Goal: Task Accomplishment & Management: Manage account settings

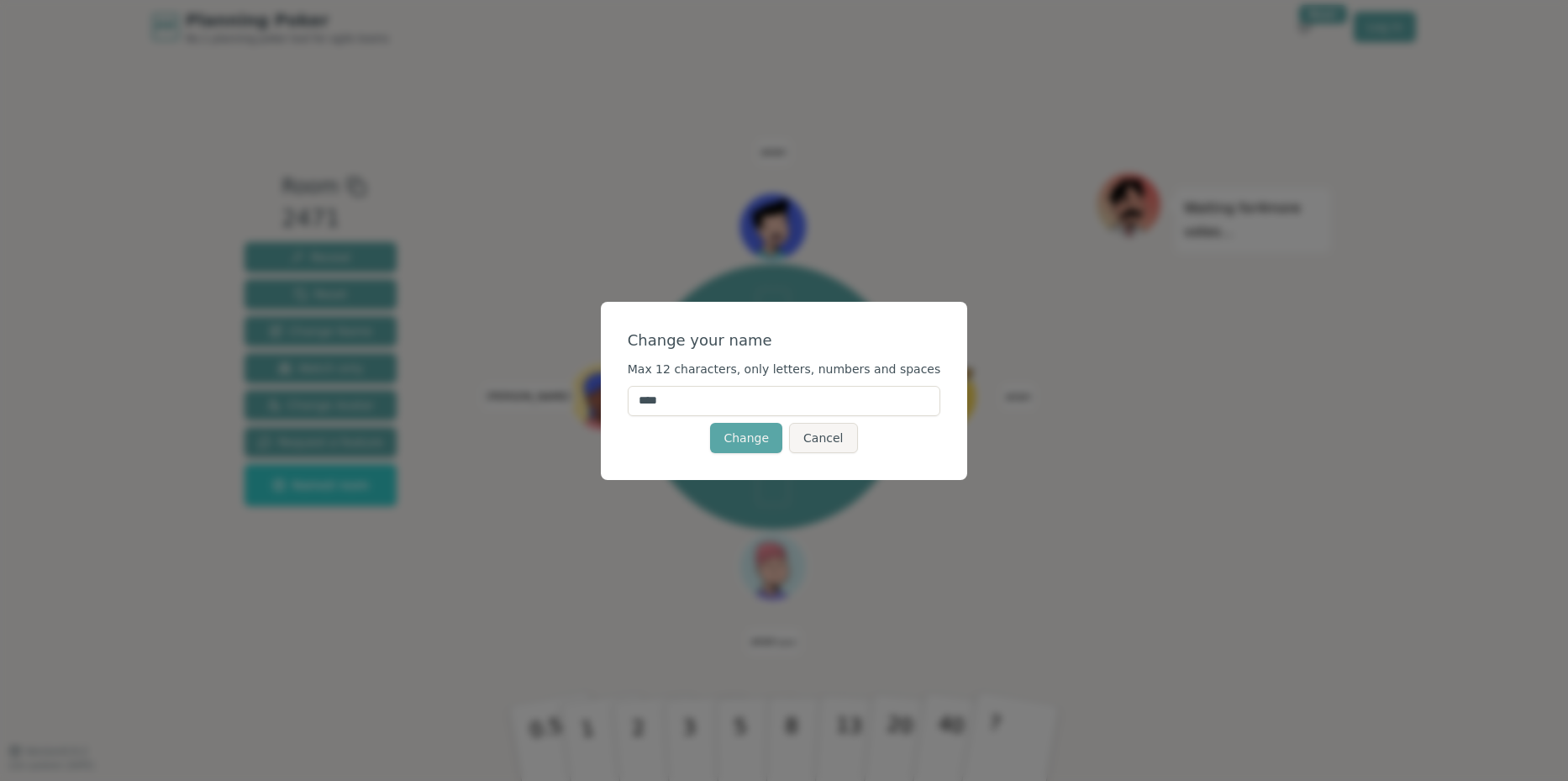
click at [714, 404] on input "****" at bounding box center [784, 401] width 314 height 30
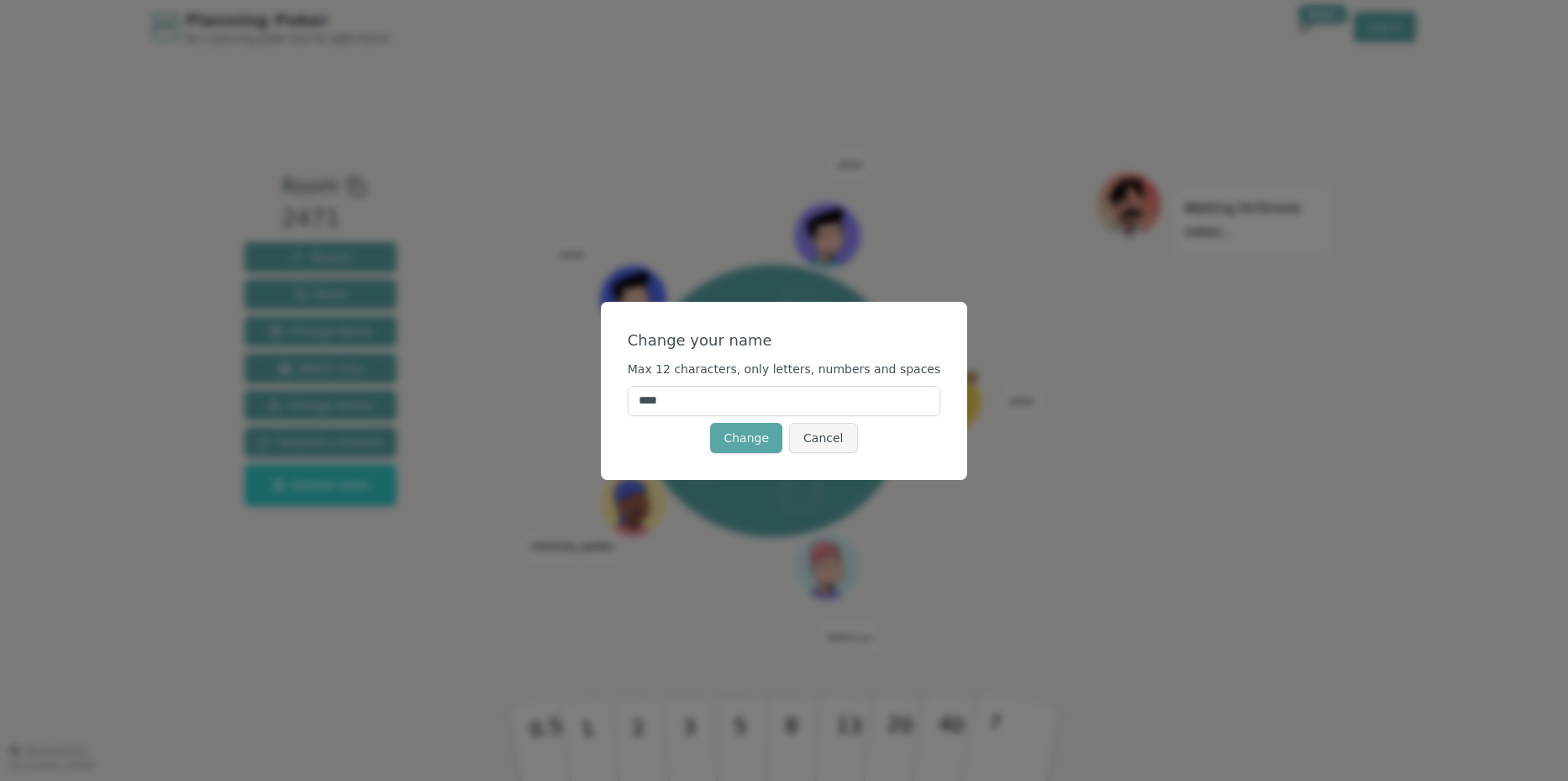
click at [714, 404] on input "****" at bounding box center [784, 401] width 314 height 30
type input "*********"
click at [753, 440] on button "Change" at bounding box center [746, 438] width 72 height 30
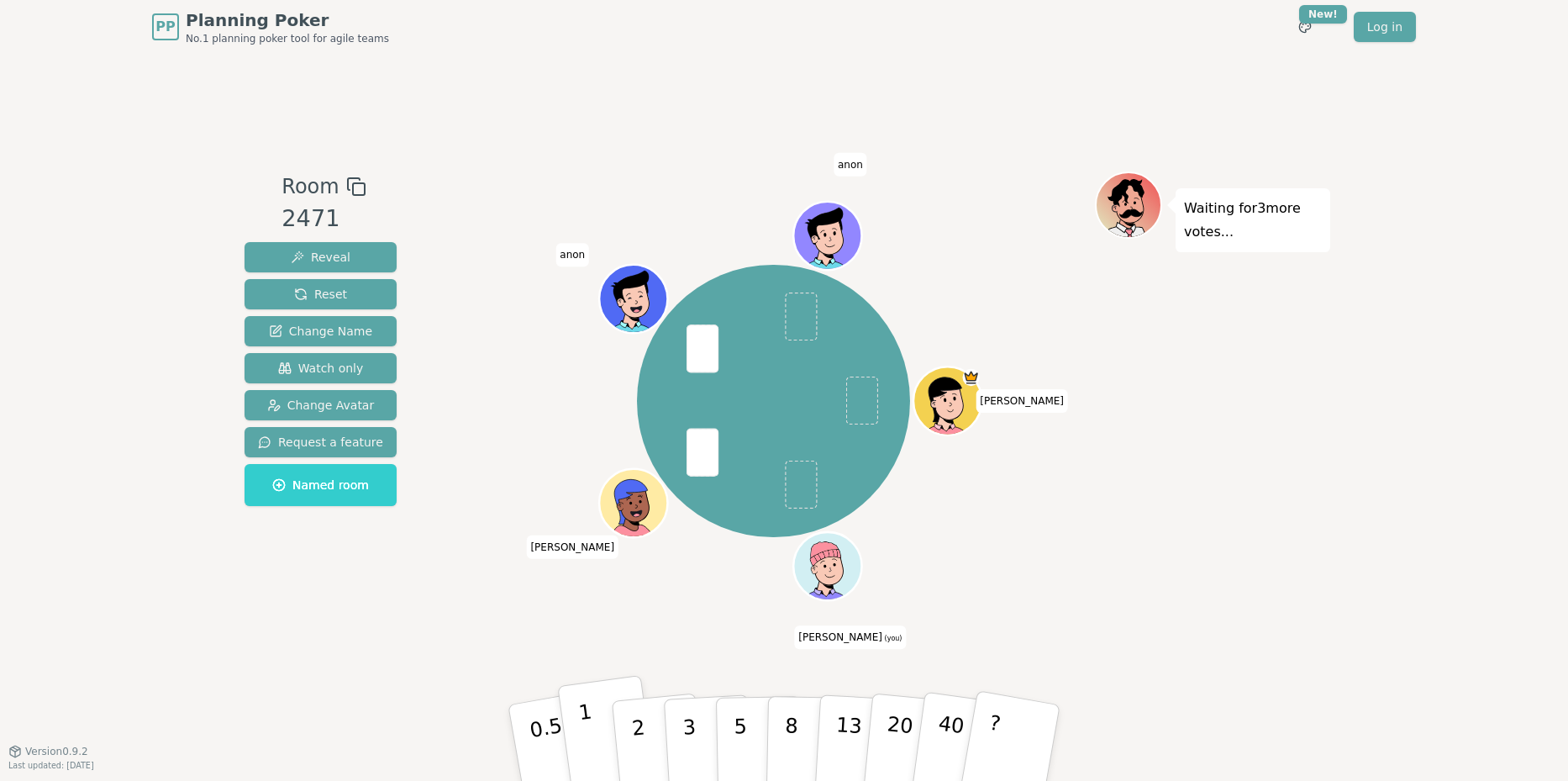
click at [600, 742] on button "1" at bounding box center [607, 743] width 100 height 136
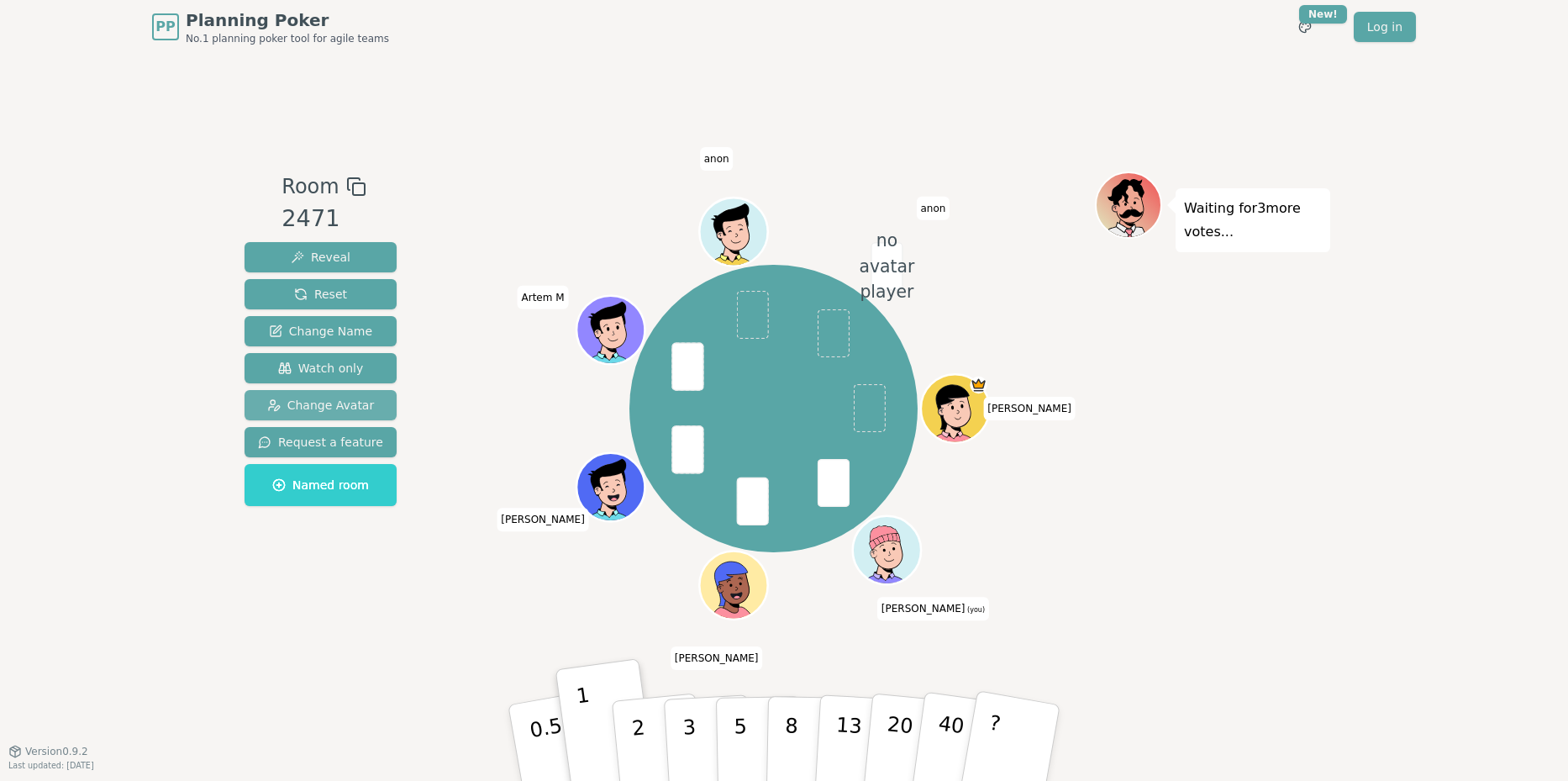
click at [325, 401] on span "Change Avatar" at bounding box center [321, 406] width 108 height 17
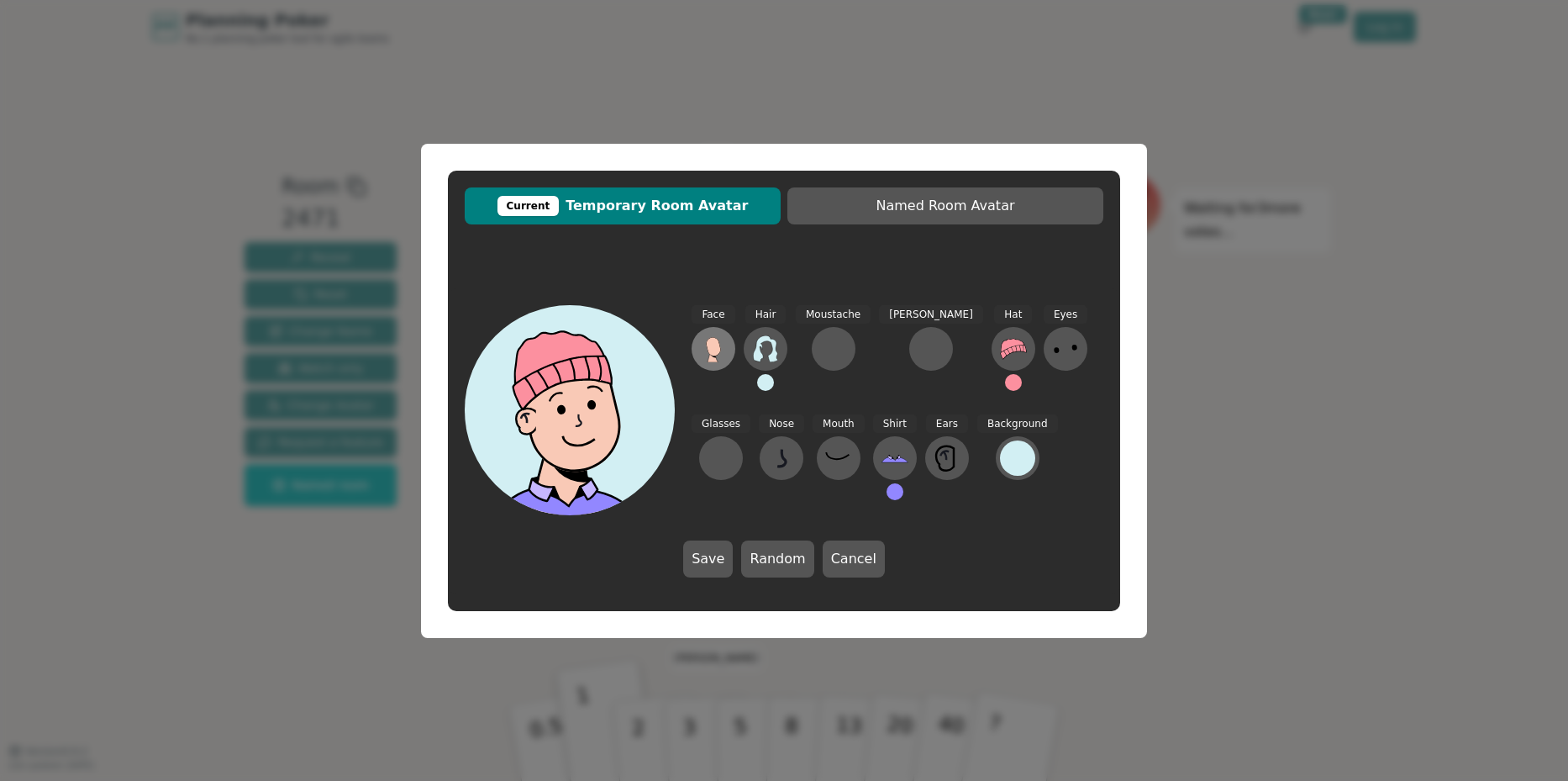
click at [717, 350] on icon at bounding box center [712, 347] width 14 height 19
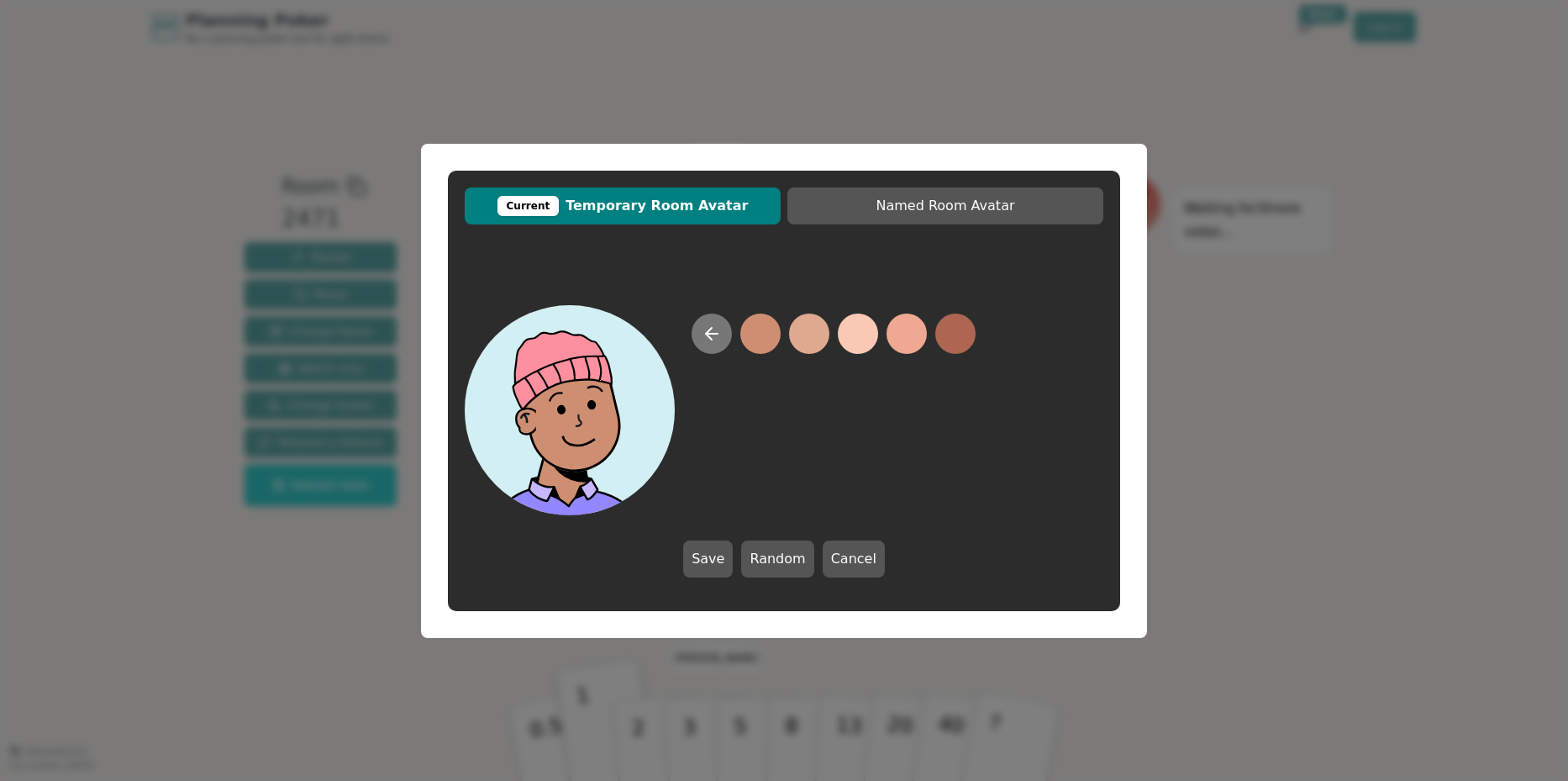
click at [713, 336] on icon at bounding box center [711, 333] width 20 height 20
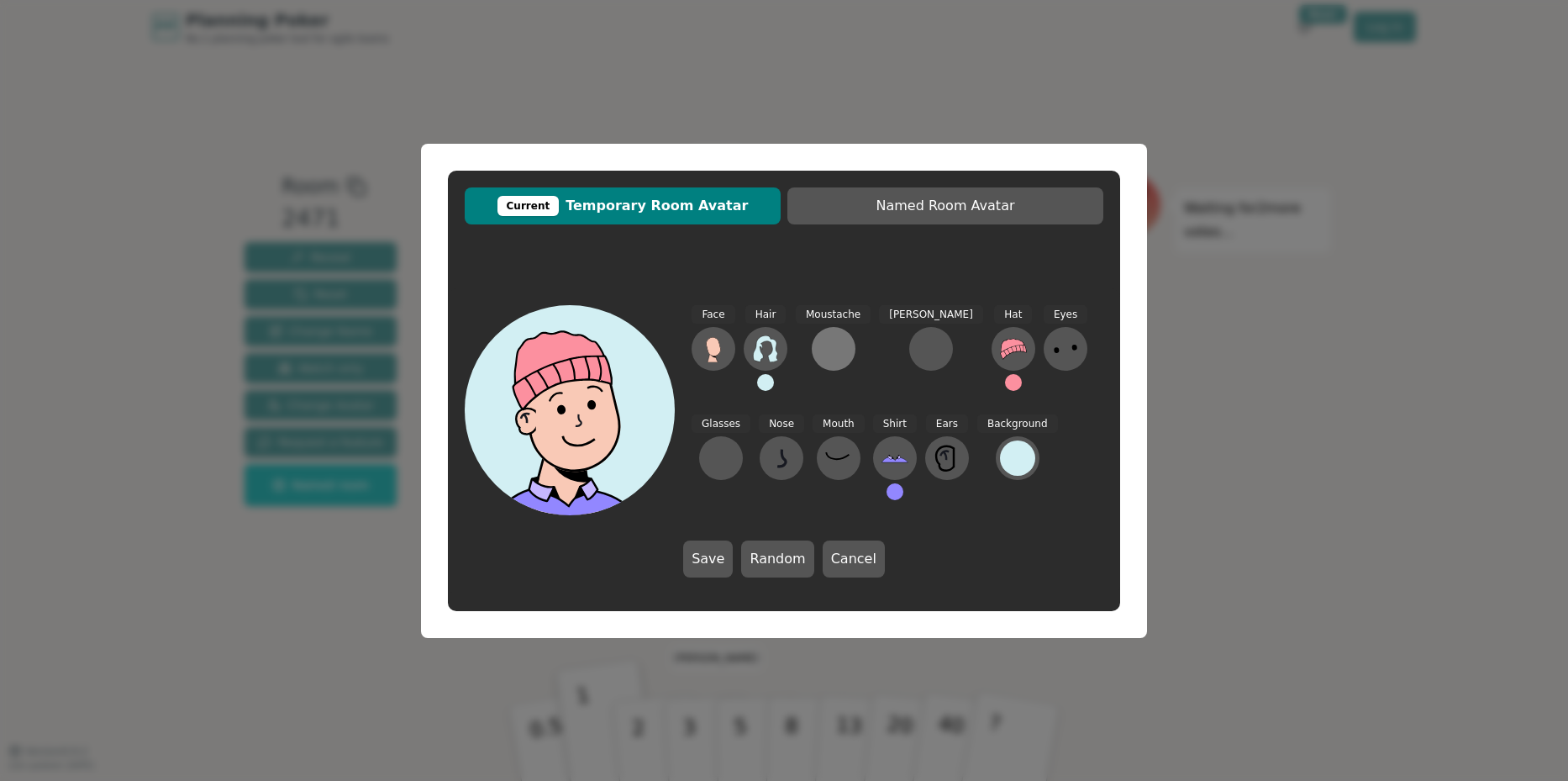
click at [833, 349] on div at bounding box center [834, 349] width 27 height 27
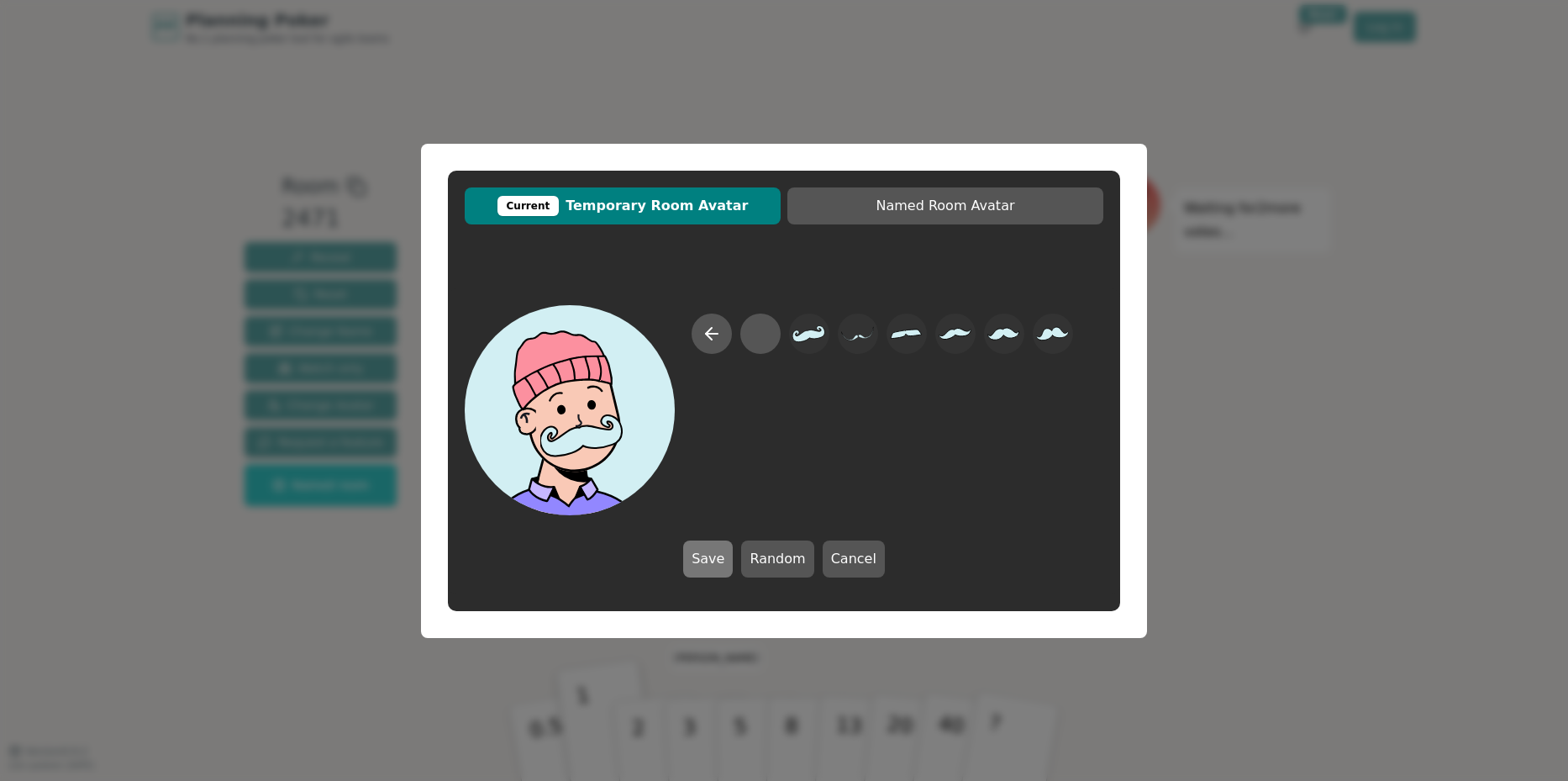
click at [726, 558] on button "Save" at bounding box center [708, 558] width 49 height 37
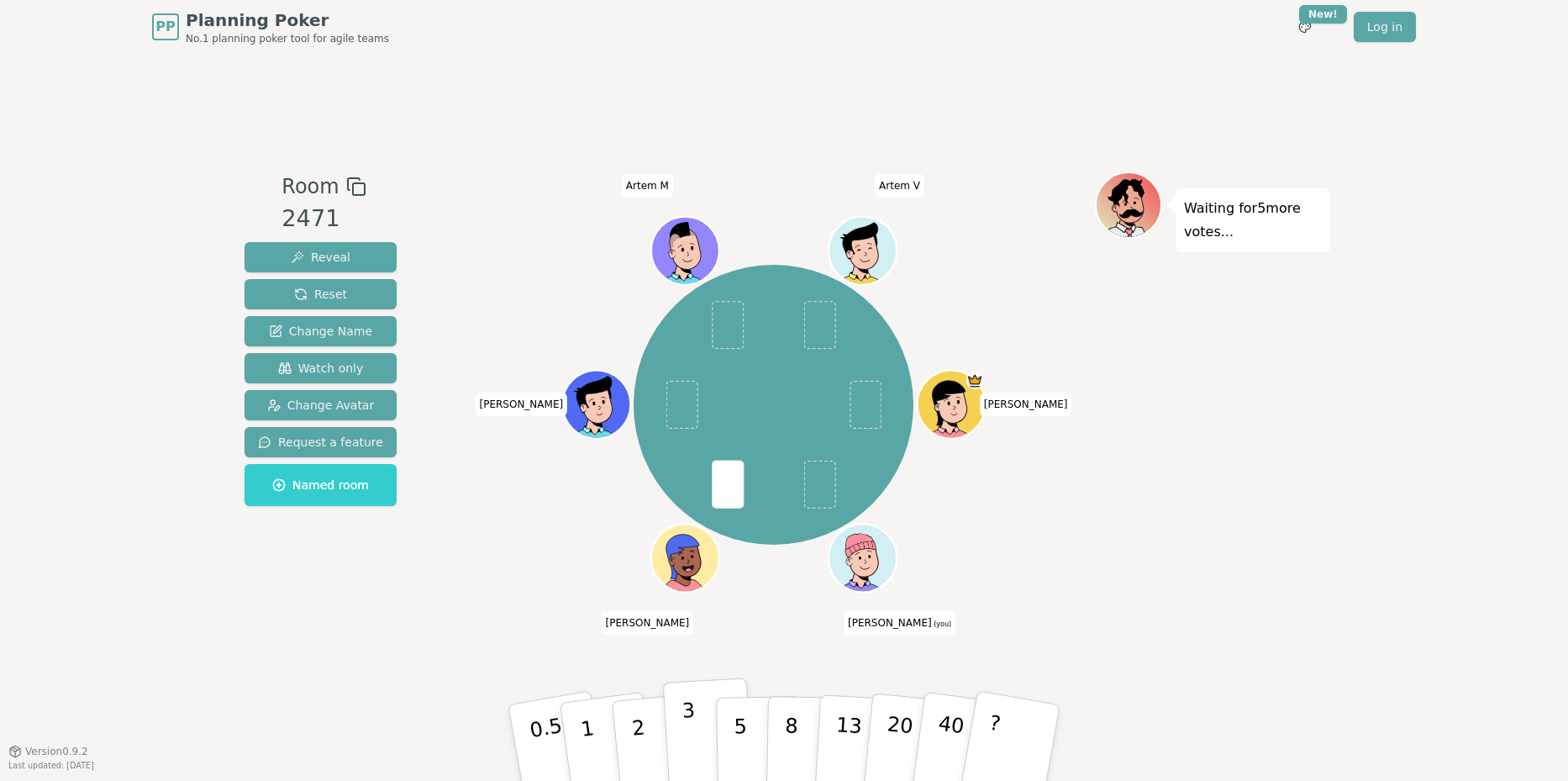
click at [704, 723] on button "3" at bounding box center [709, 743] width 92 height 131
click at [732, 728] on button "5" at bounding box center [759, 743] width 86 height 128
click at [701, 738] on button "3" at bounding box center [709, 743] width 92 height 131
click at [312, 402] on span "Change Avatar" at bounding box center [321, 406] width 108 height 17
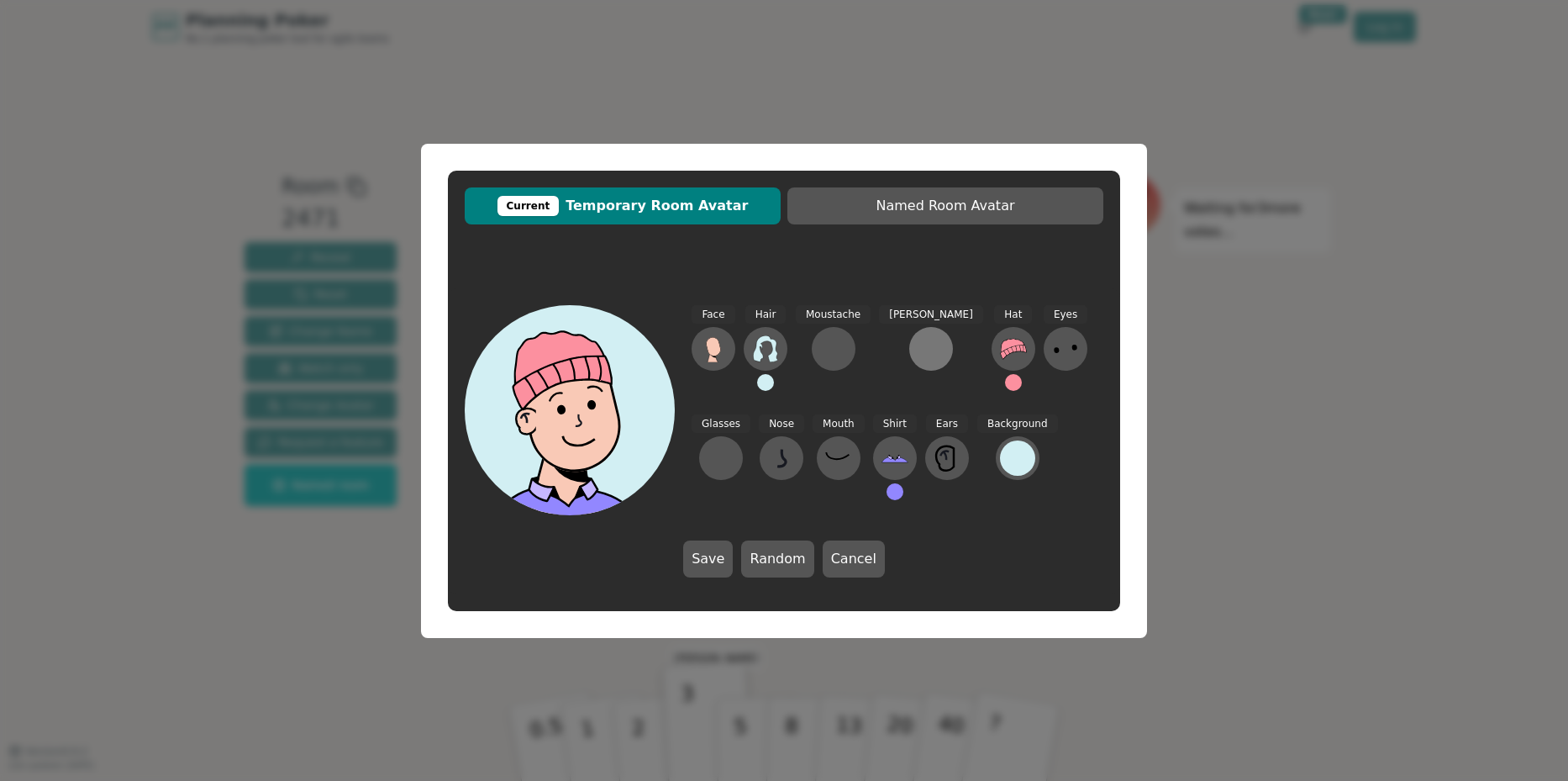
click at [917, 355] on div at bounding box center [930, 349] width 27 height 27
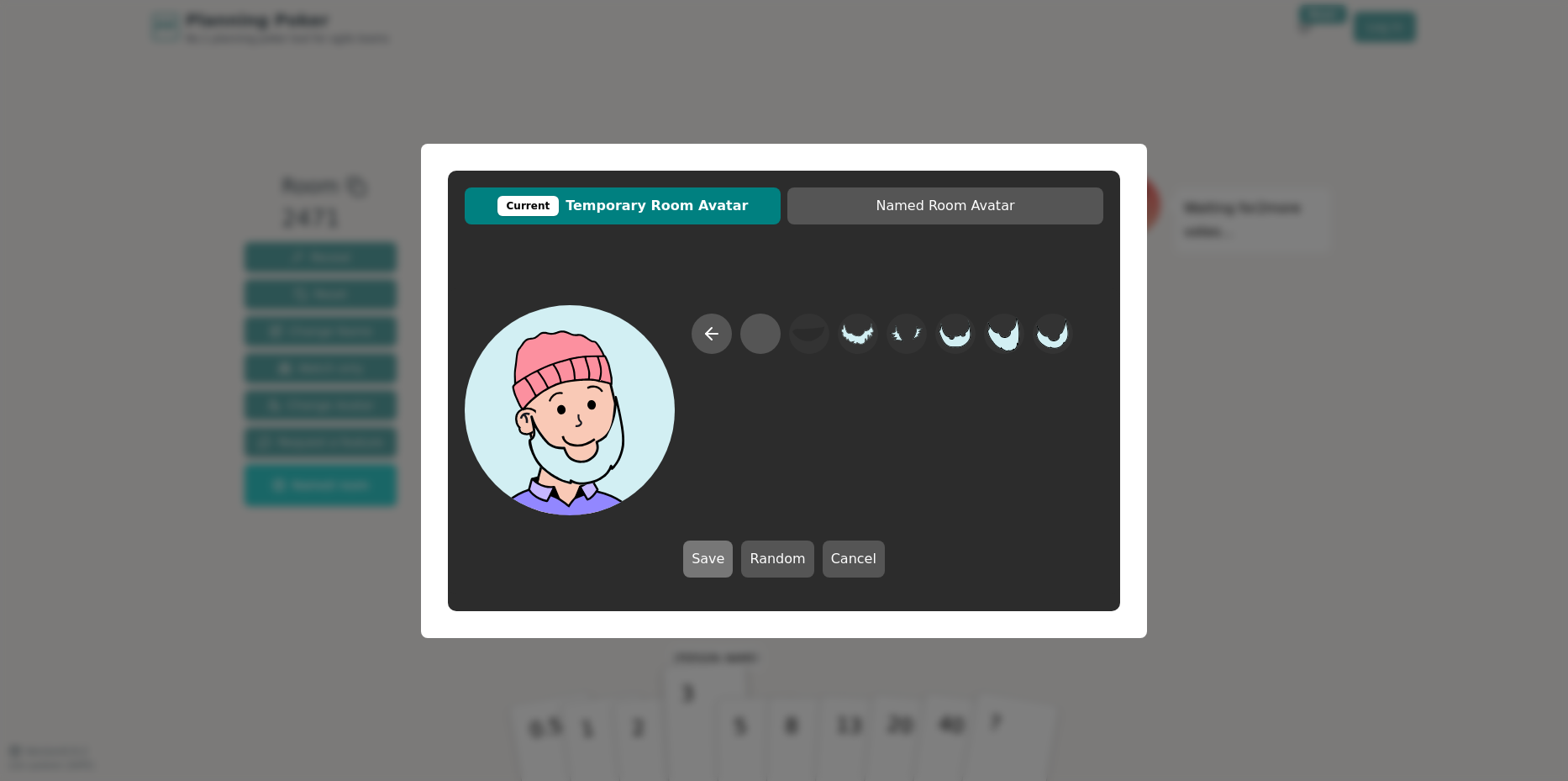
click at [716, 559] on button "Save" at bounding box center [708, 558] width 49 height 37
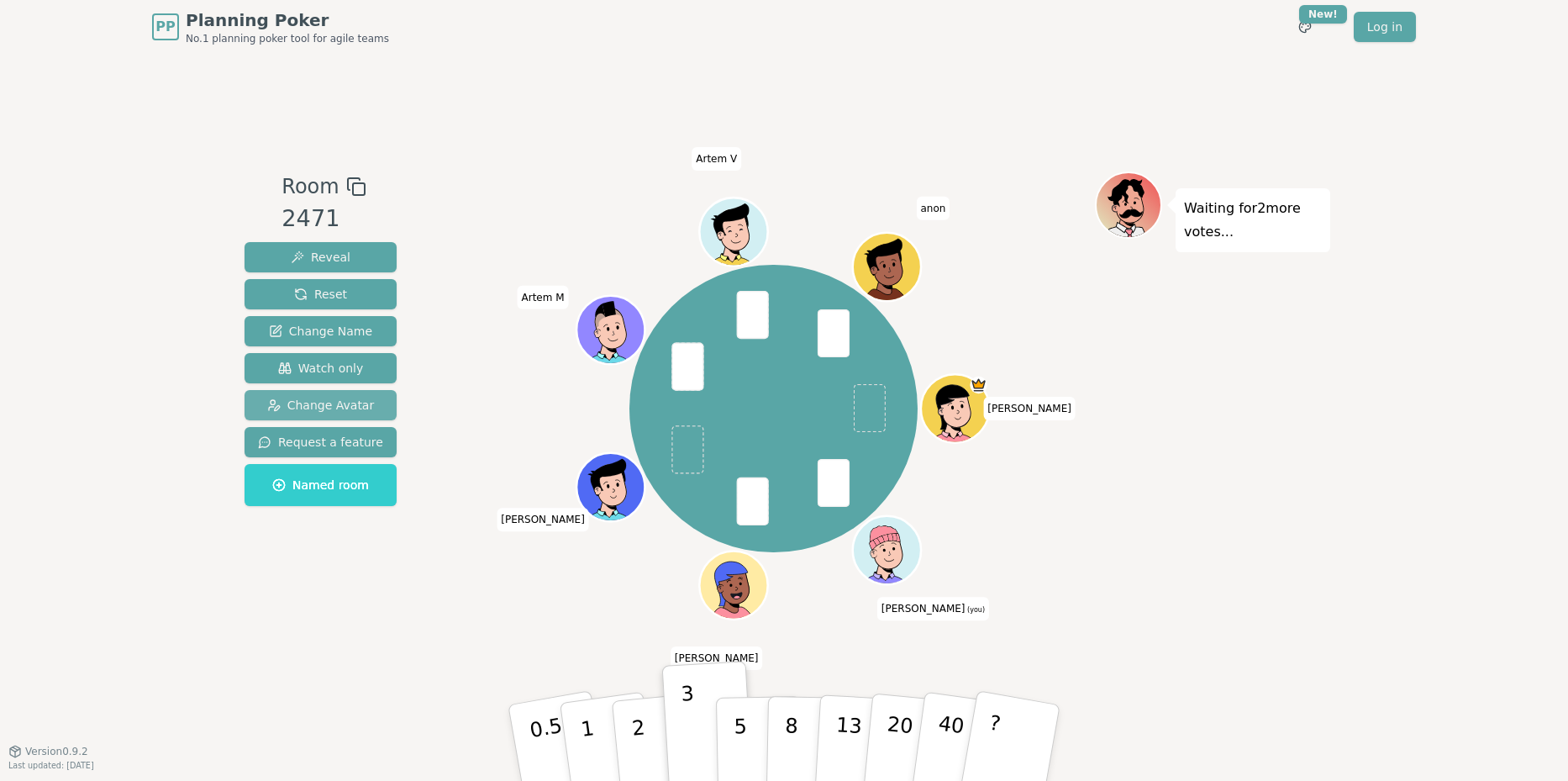
click at [324, 402] on span "Change Avatar" at bounding box center [321, 406] width 108 height 17
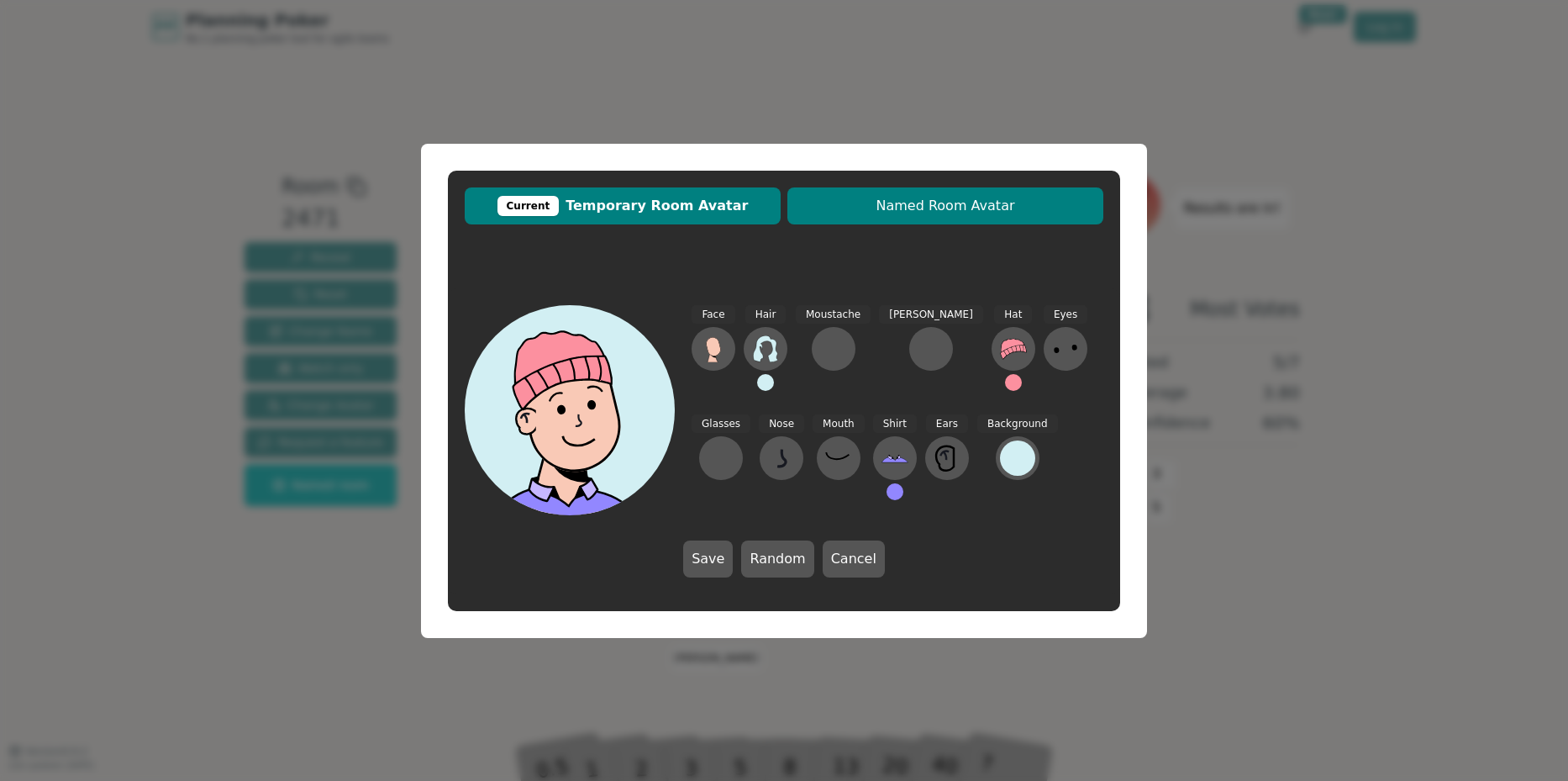
click at [916, 210] on span "Named Room Avatar" at bounding box center [946, 206] width 299 height 20
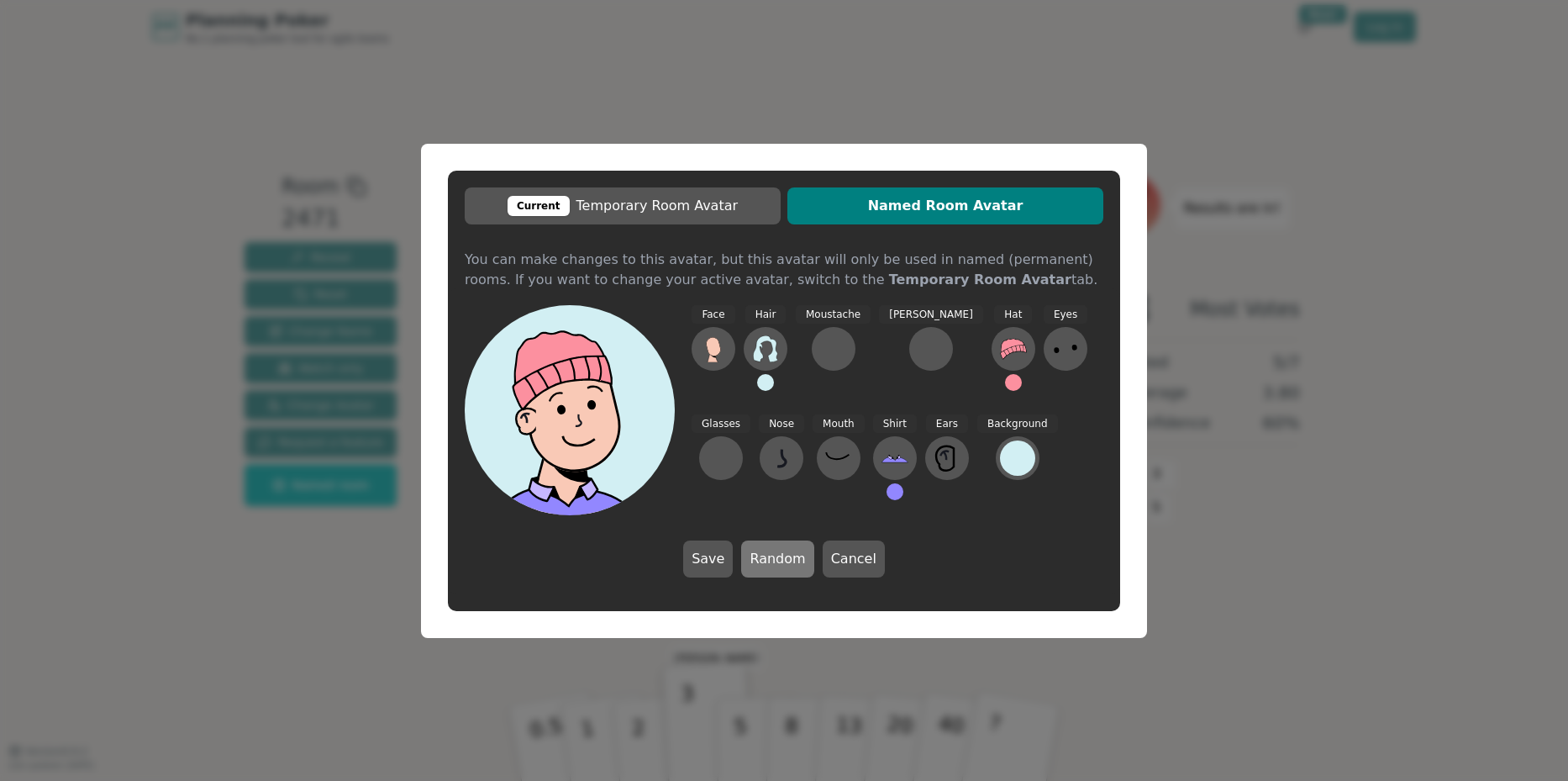
click at [783, 560] on button "Random" at bounding box center [777, 558] width 72 height 37
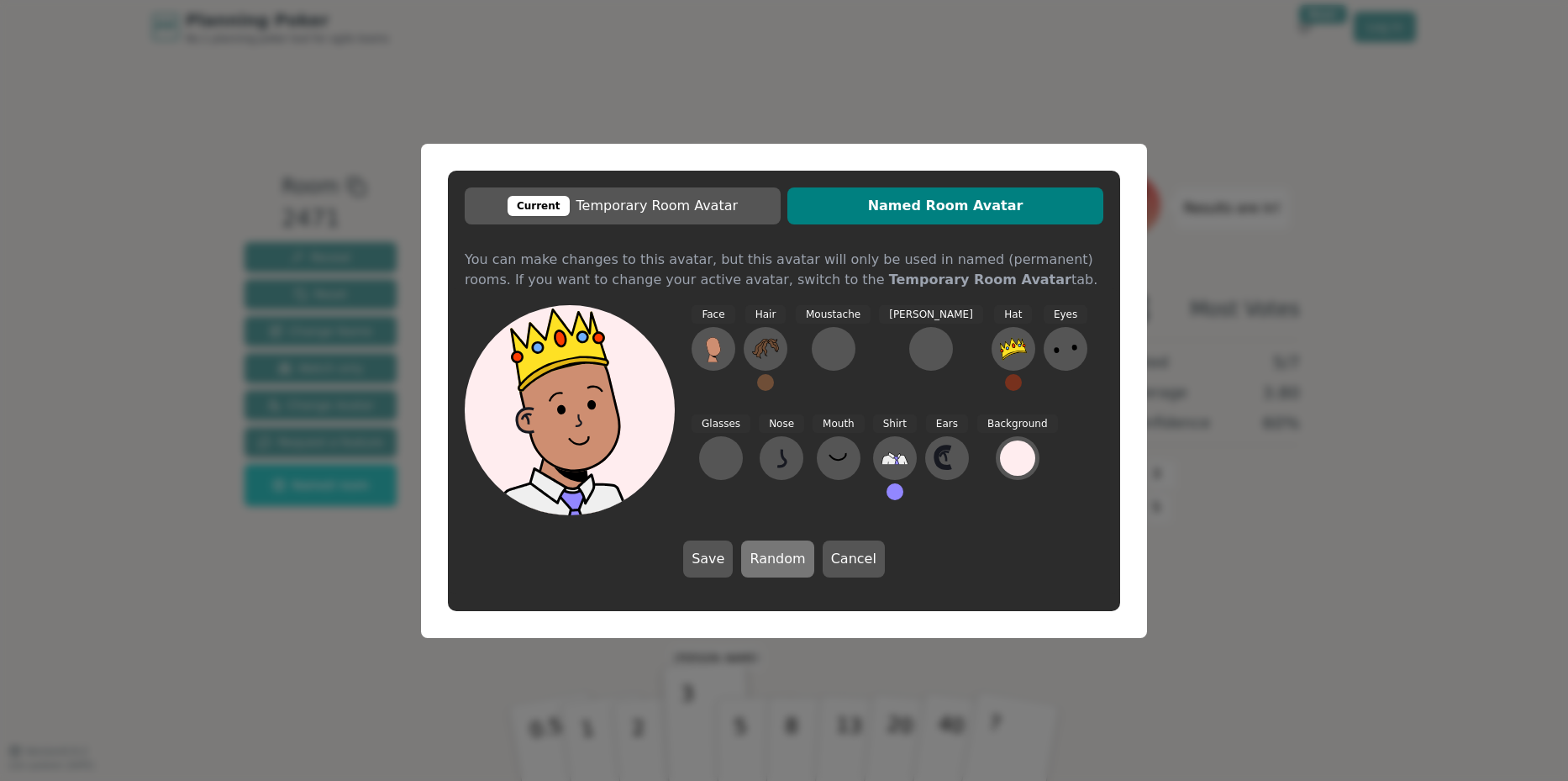
click at [780, 559] on button "Random" at bounding box center [777, 558] width 72 height 37
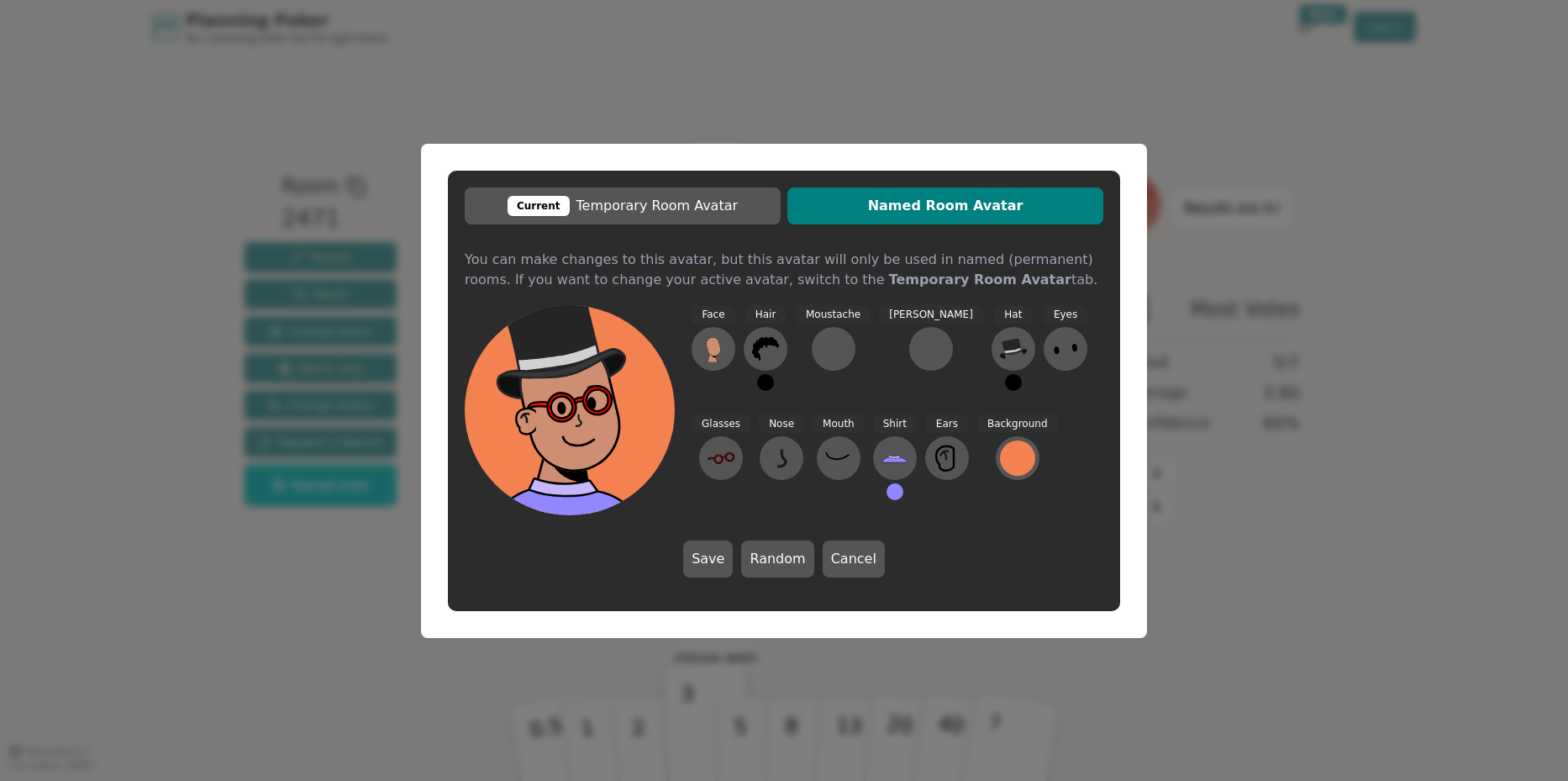
drag, startPoint x: 853, startPoint y: 565, endPoint x: 959, endPoint y: 620, distance: 119.4
click at [854, 565] on button "Cancel" at bounding box center [854, 558] width 63 height 37
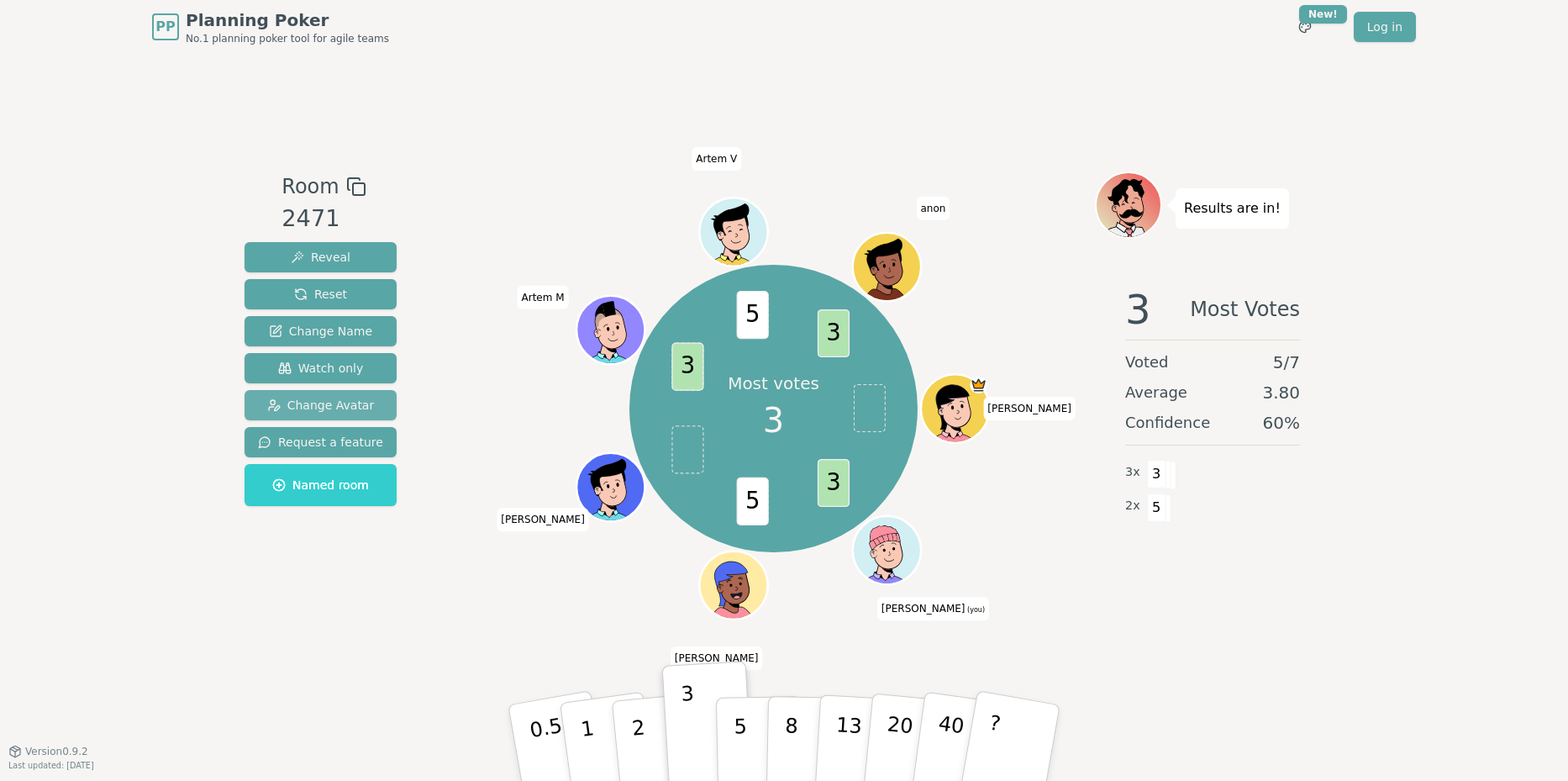
click at [328, 403] on span "Change Avatar" at bounding box center [321, 406] width 108 height 17
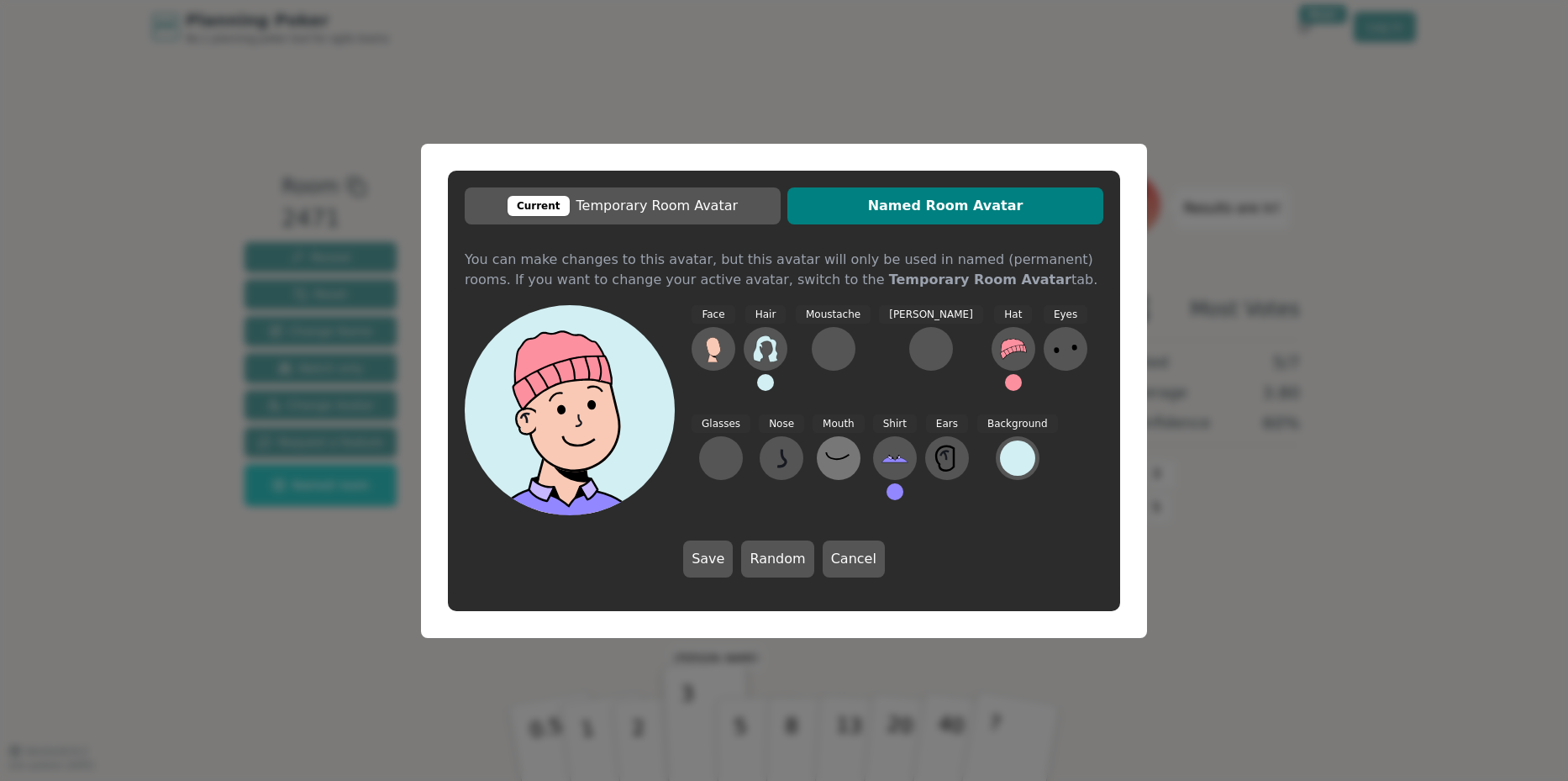
click at [825, 462] on icon at bounding box center [838, 458] width 27 height 27
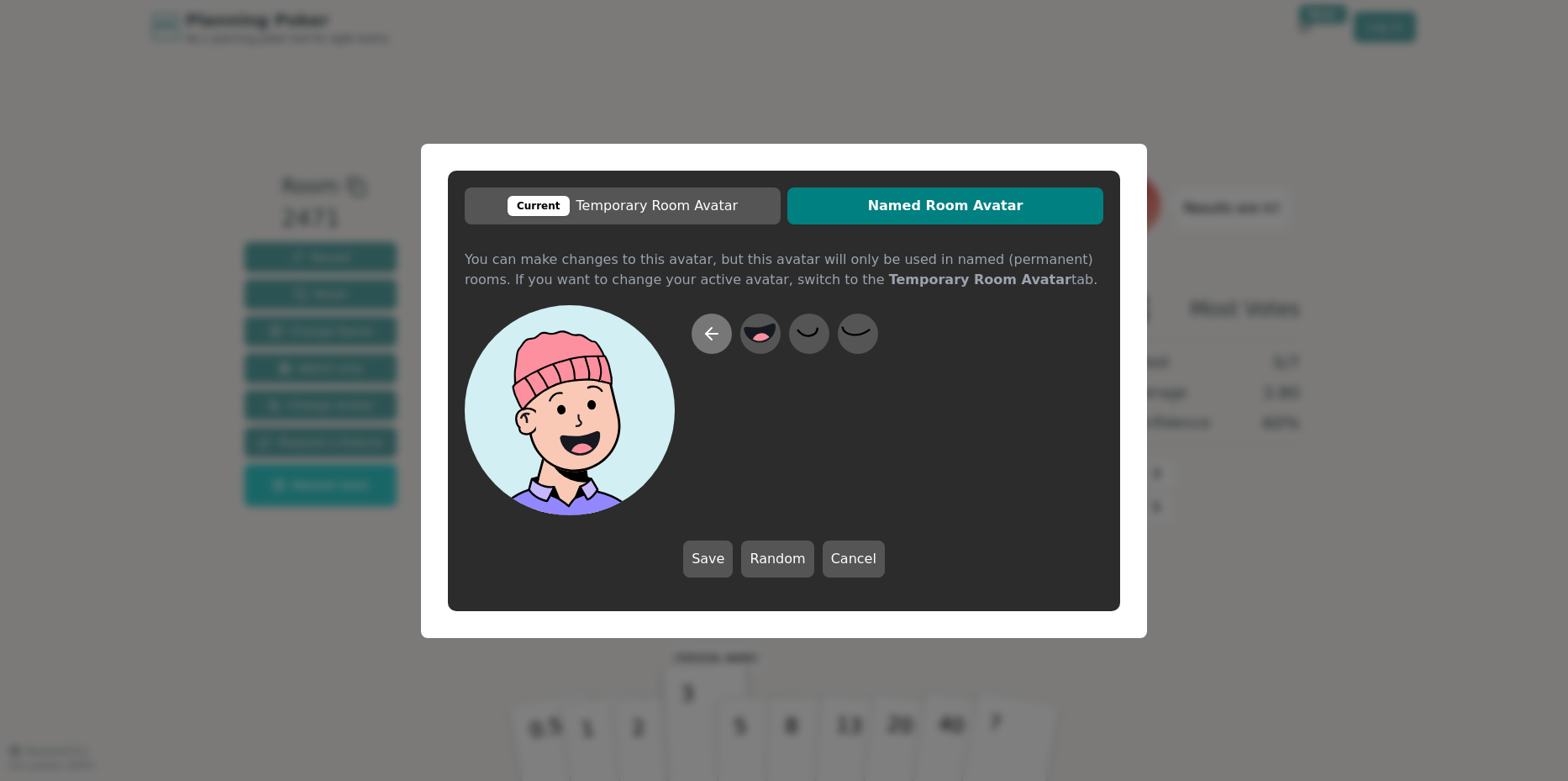
click at [716, 340] on icon at bounding box center [711, 333] width 20 height 20
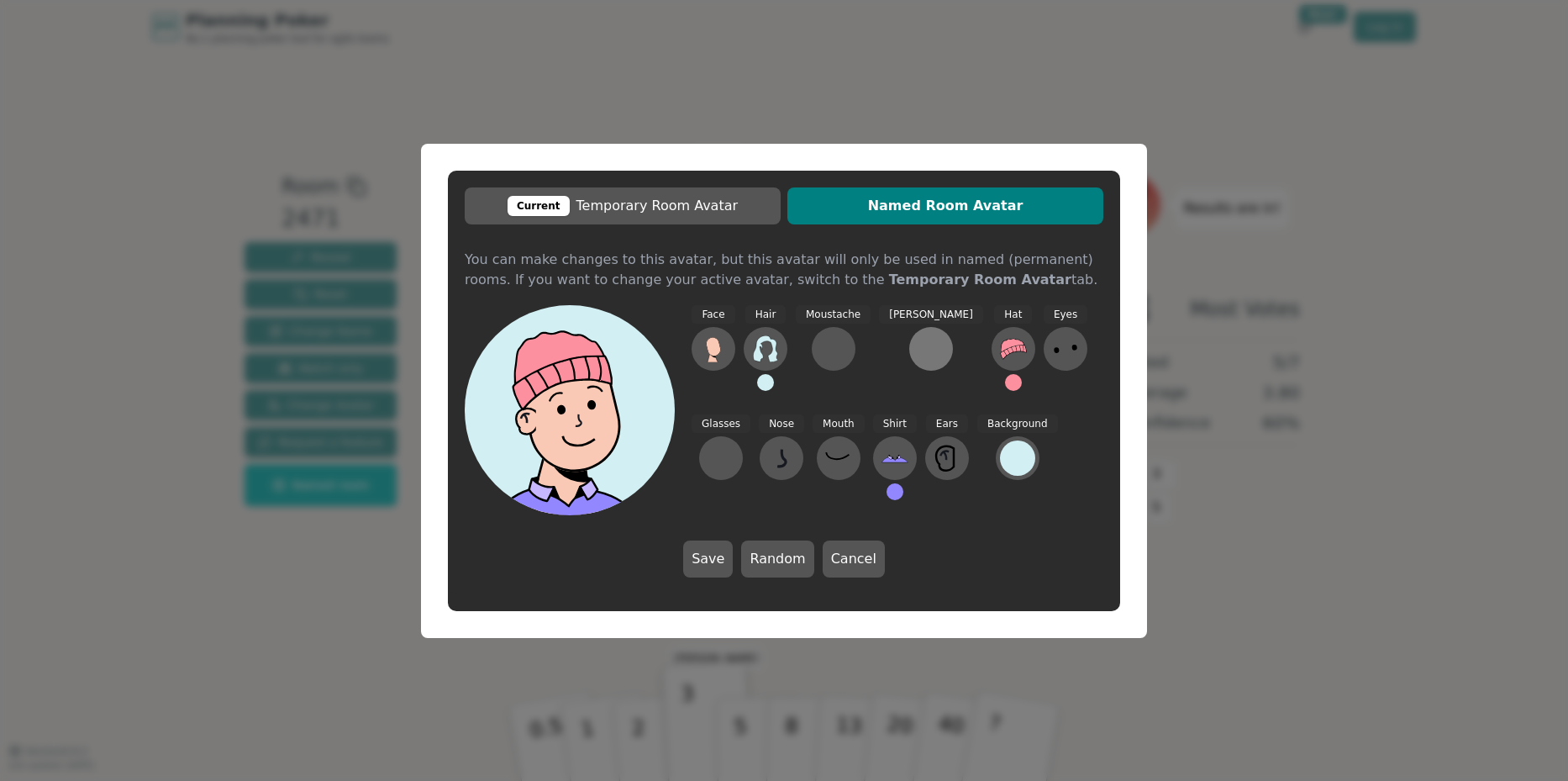
click at [917, 346] on div at bounding box center [930, 349] width 27 height 27
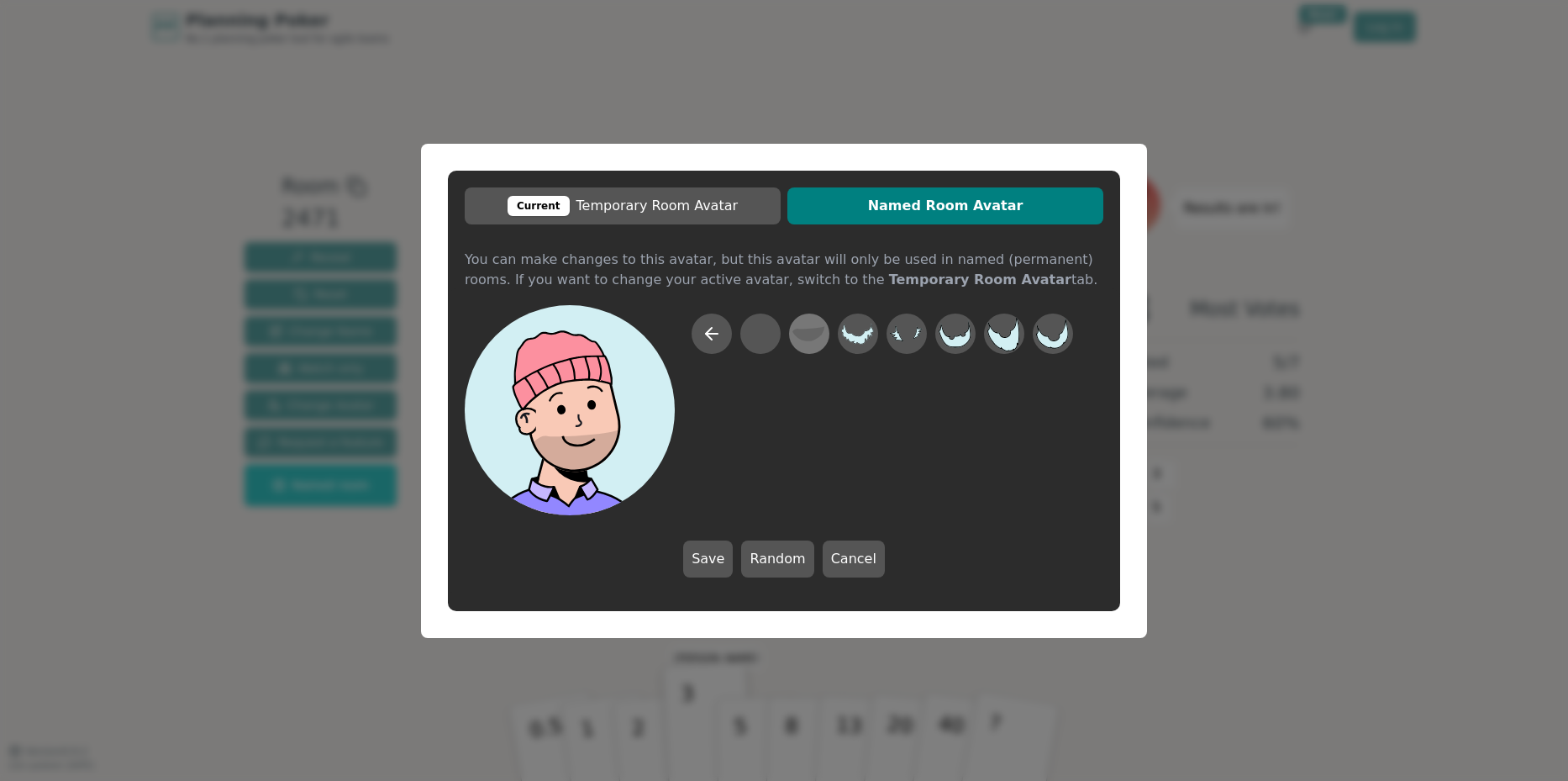
click at [813, 338] on icon at bounding box center [808, 334] width 33 height 15
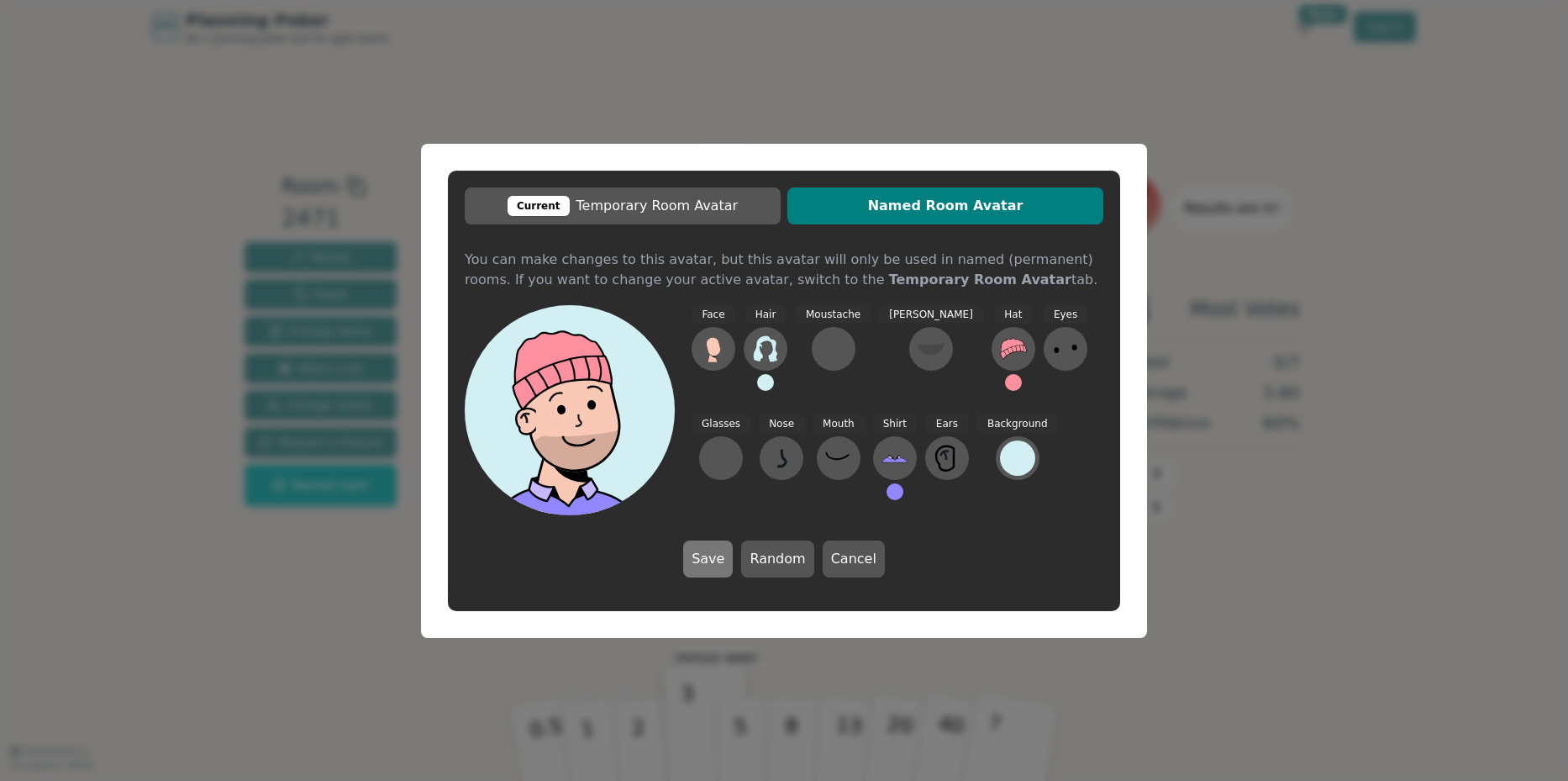
click at [709, 559] on button "Save" at bounding box center [708, 558] width 49 height 37
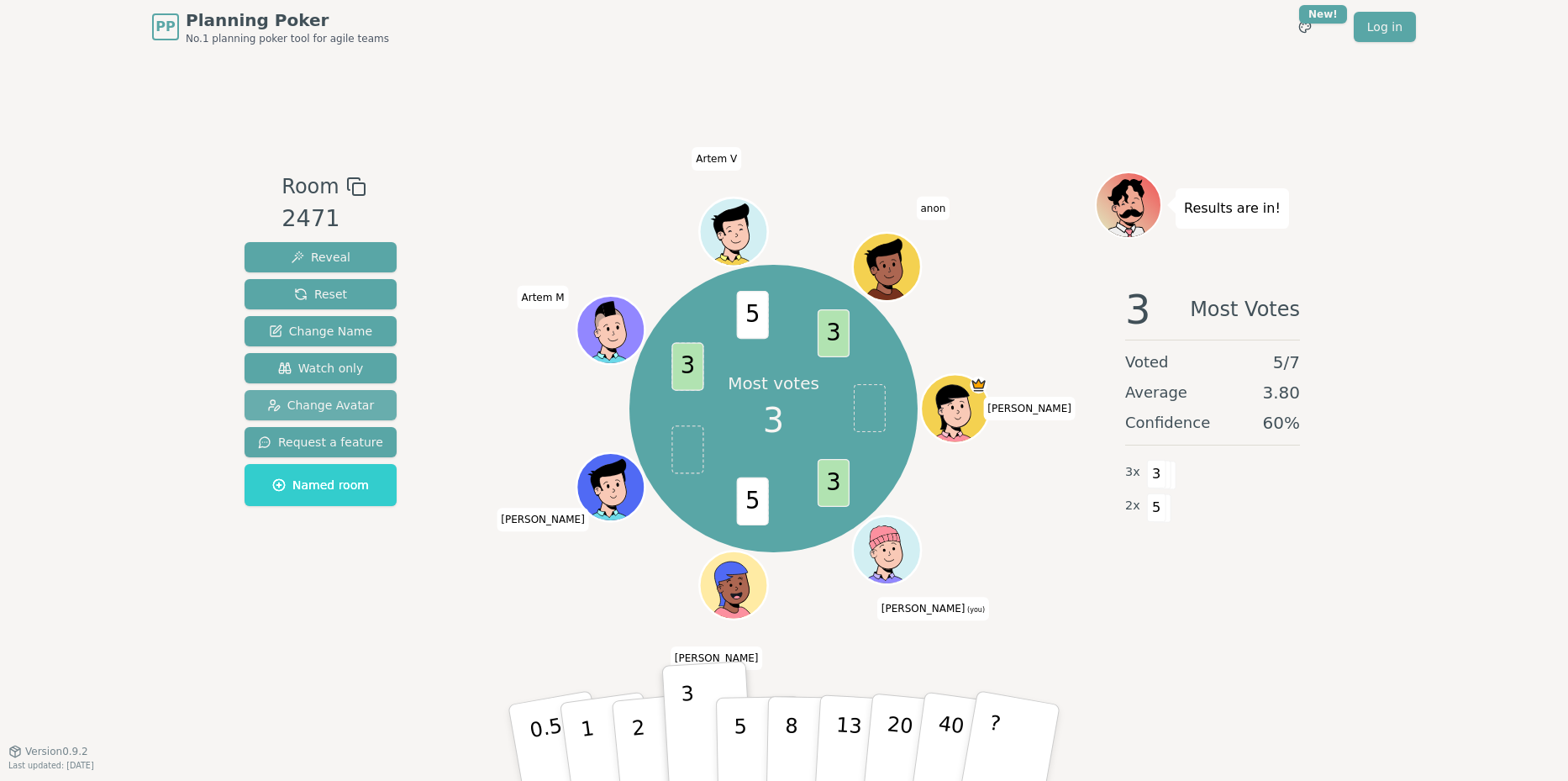
click at [319, 405] on span "Change Avatar" at bounding box center [321, 406] width 108 height 17
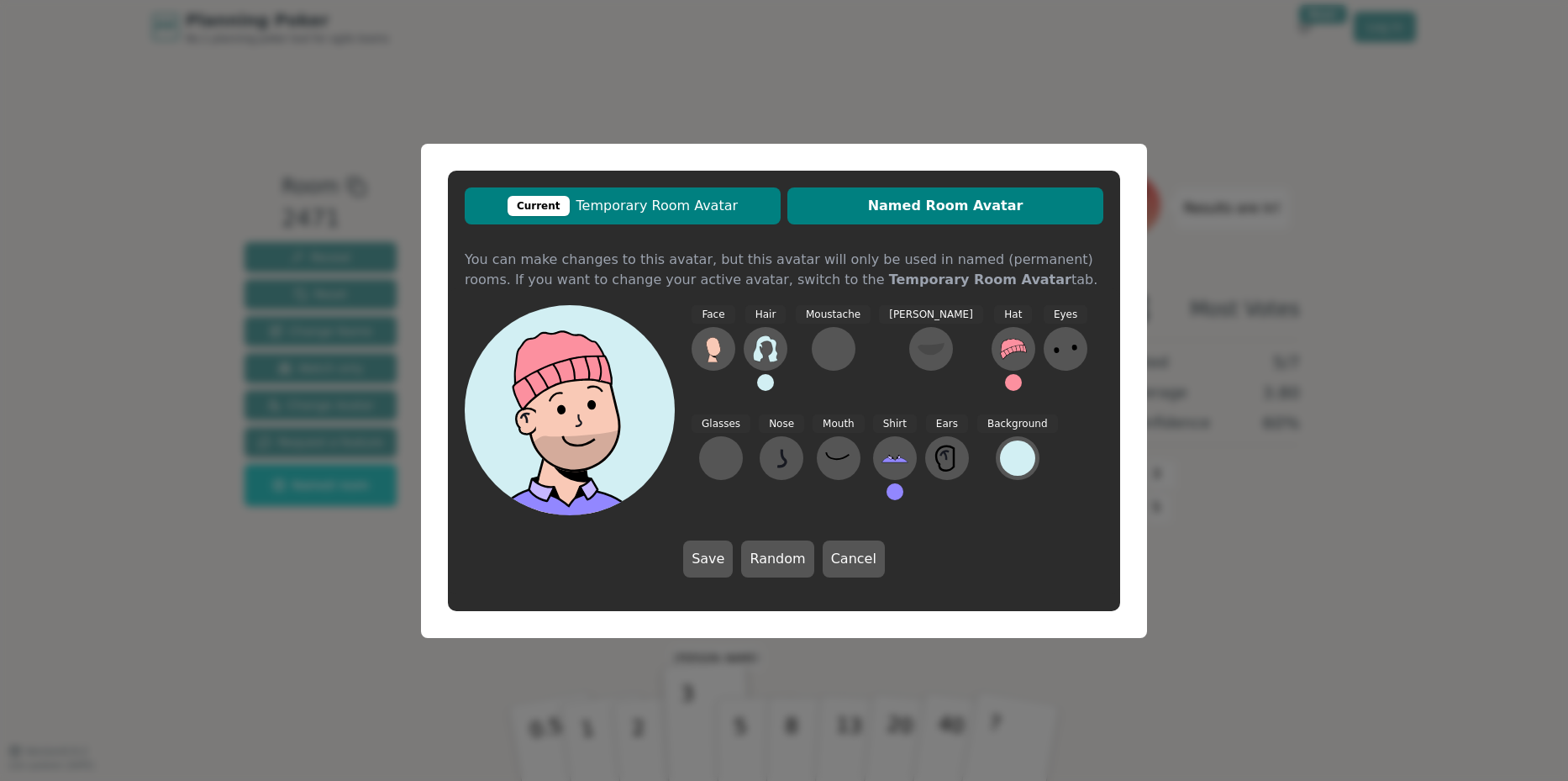
click at [630, 211] on span "Current Temporary Room Avatar" at bounding box center [622, 206] width 299 height 20
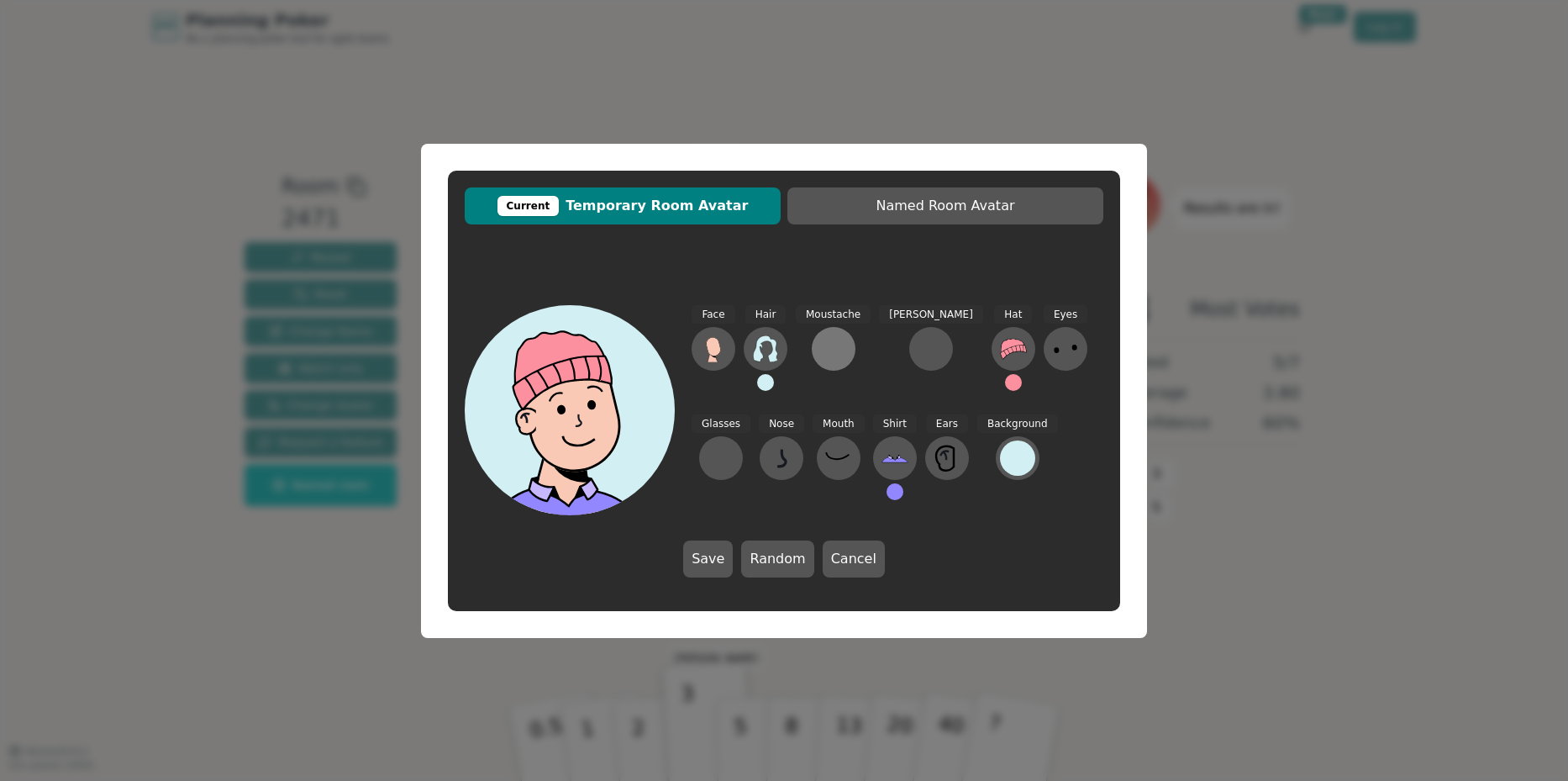
click at [828, 351] on div at bounding box center [834, 349] width 27 height 27
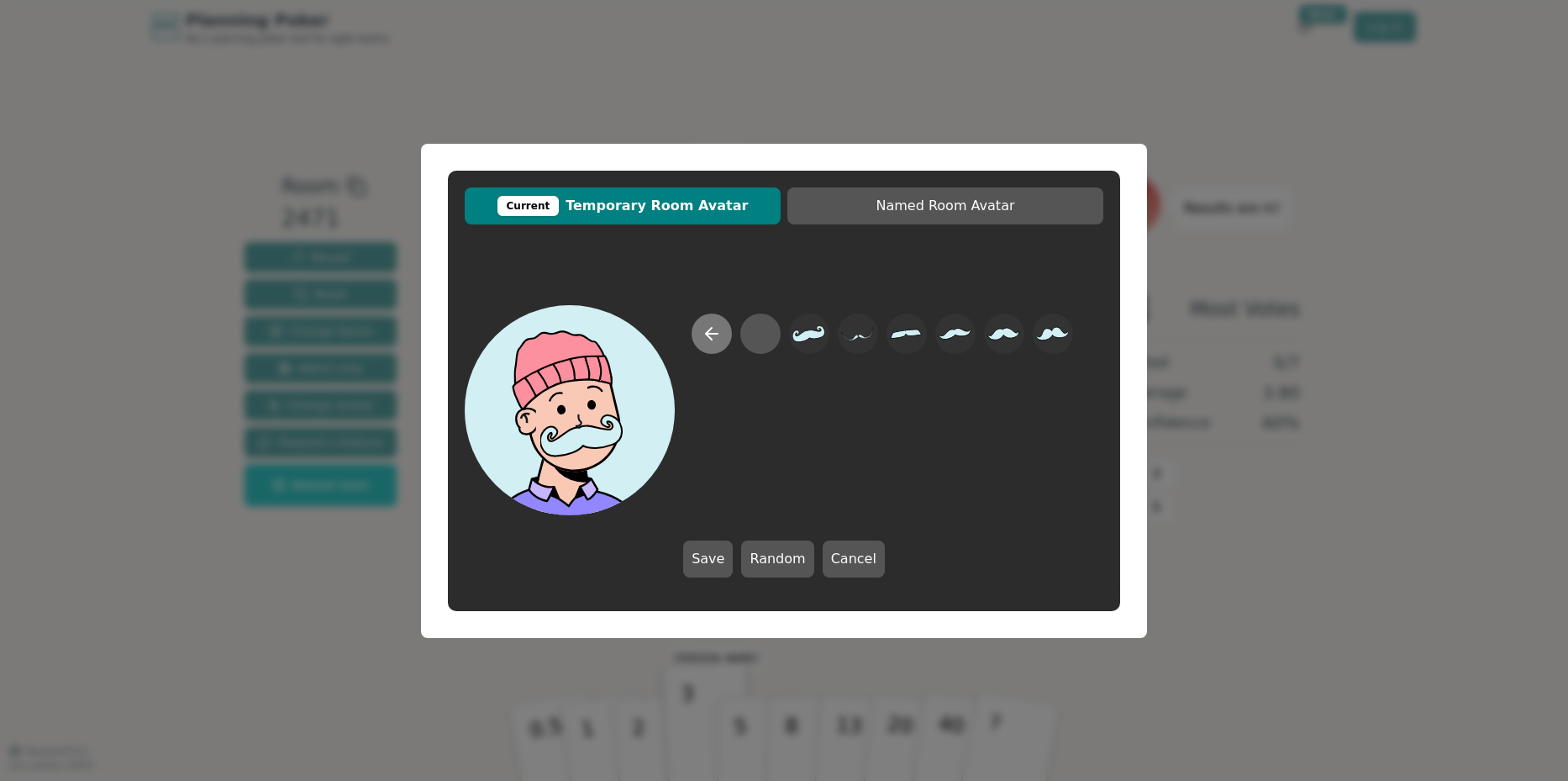
click at [709, 337] on icon at bounding box center [709, 334] width 6 height 11
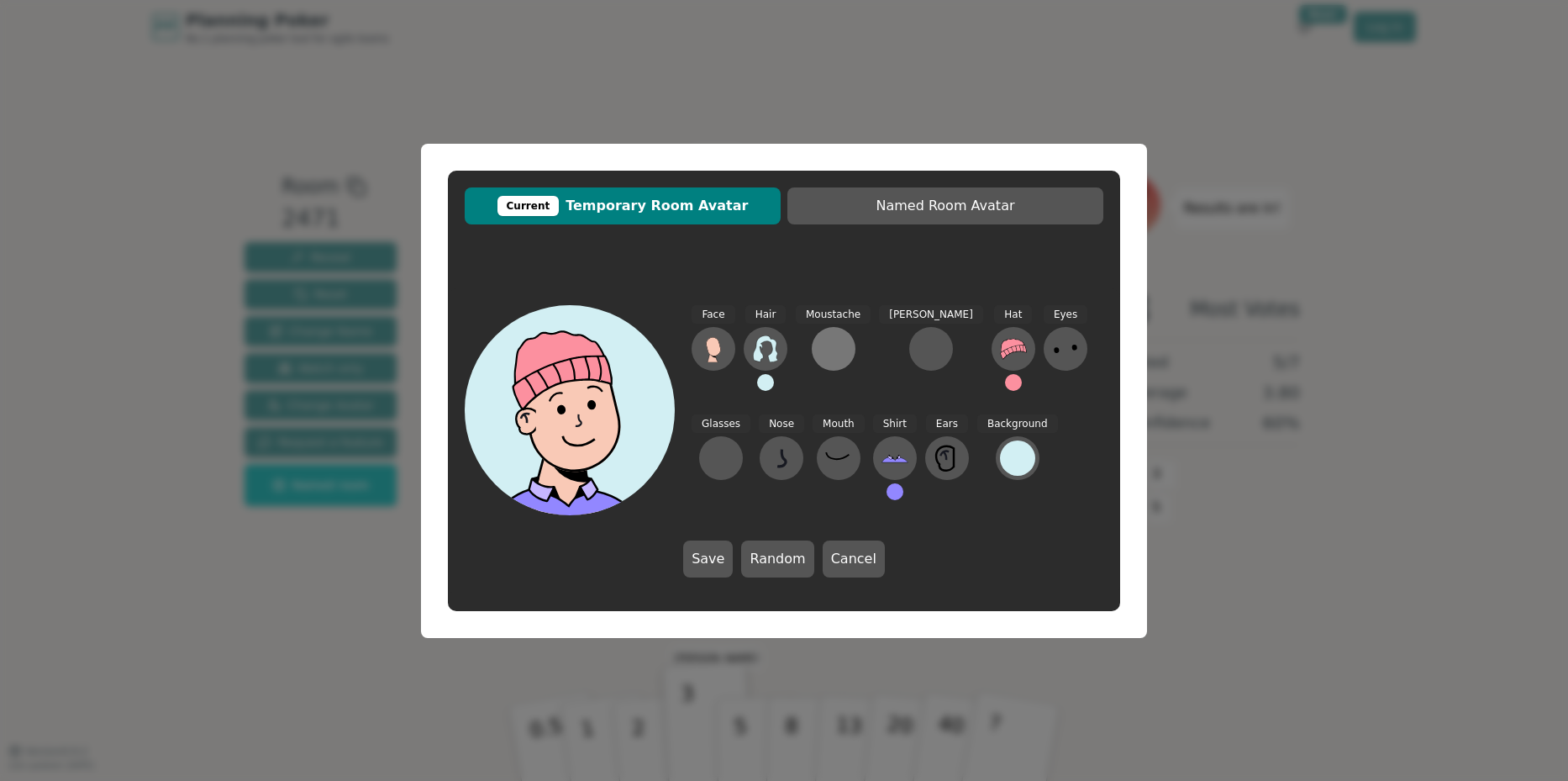
click at [835, 345] on div at bounding box center [834, 349] width 27 height 27
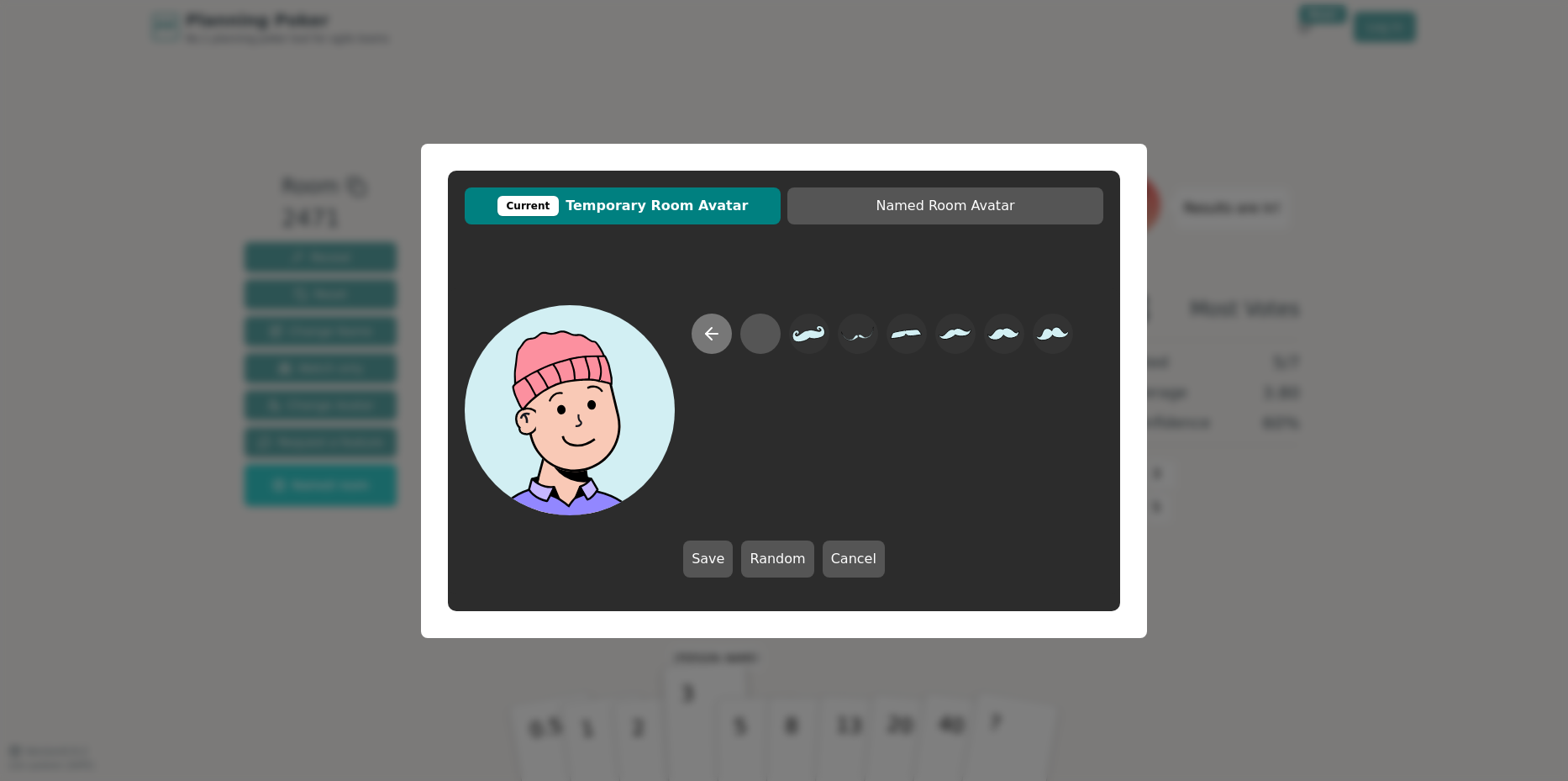
click at [719, 326] on icon at bounding box center [711, 333] width 20 height 20
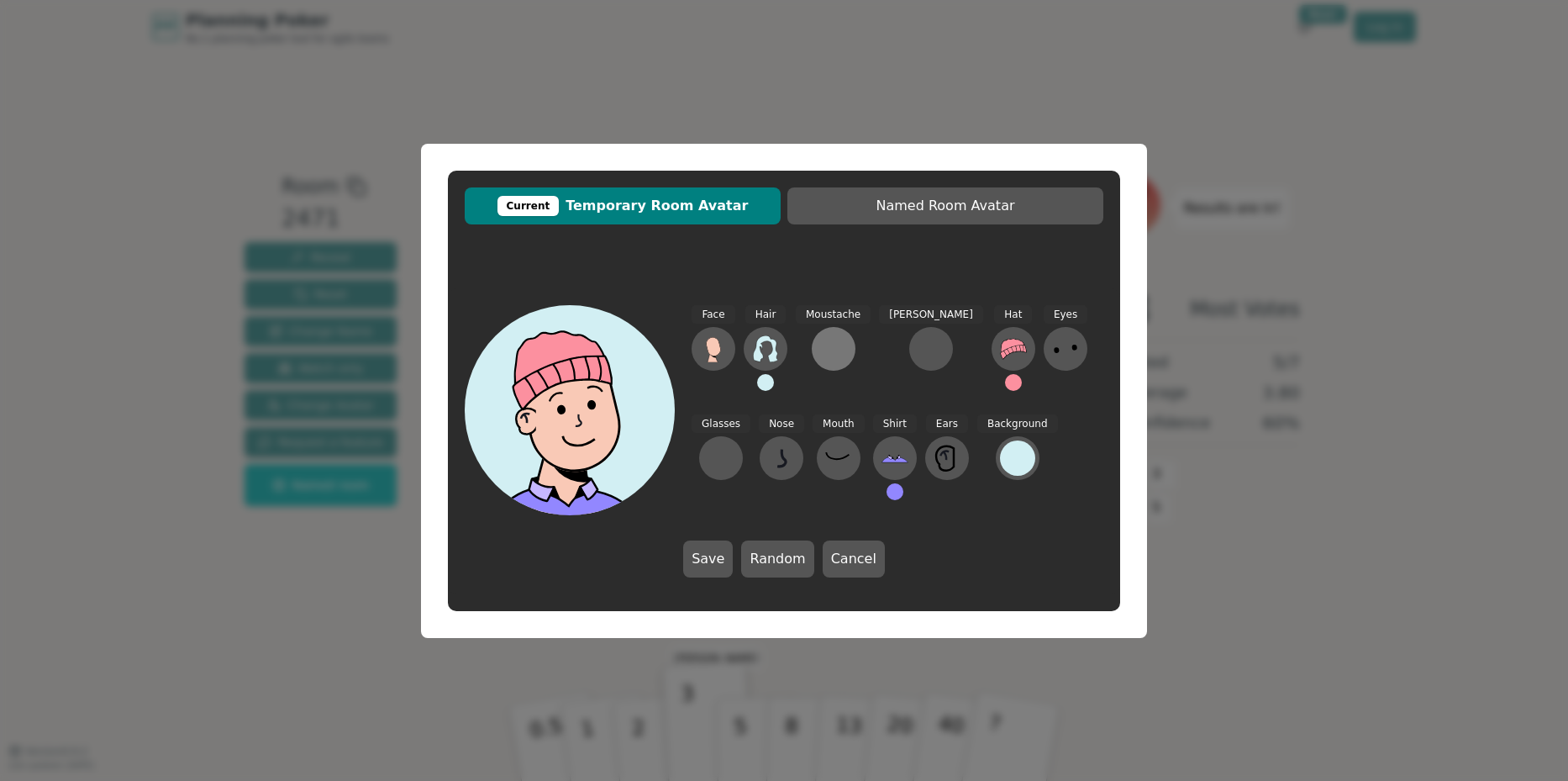
click at [830, 353] on div at bounding box center [834, 349] width 27 height 27
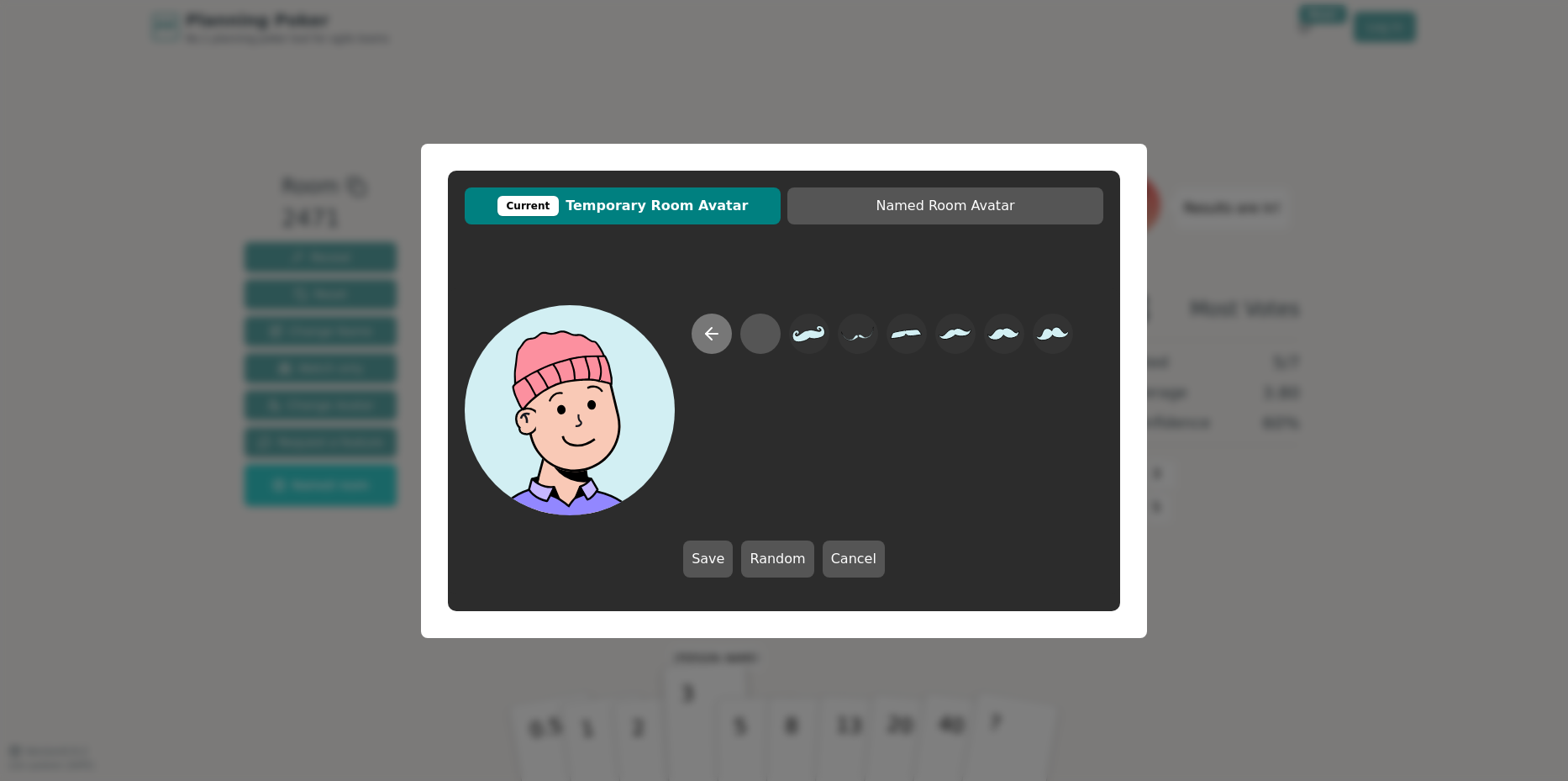
click at [710, 334] on icon at bounding box center [712, 334] width 11 height 0
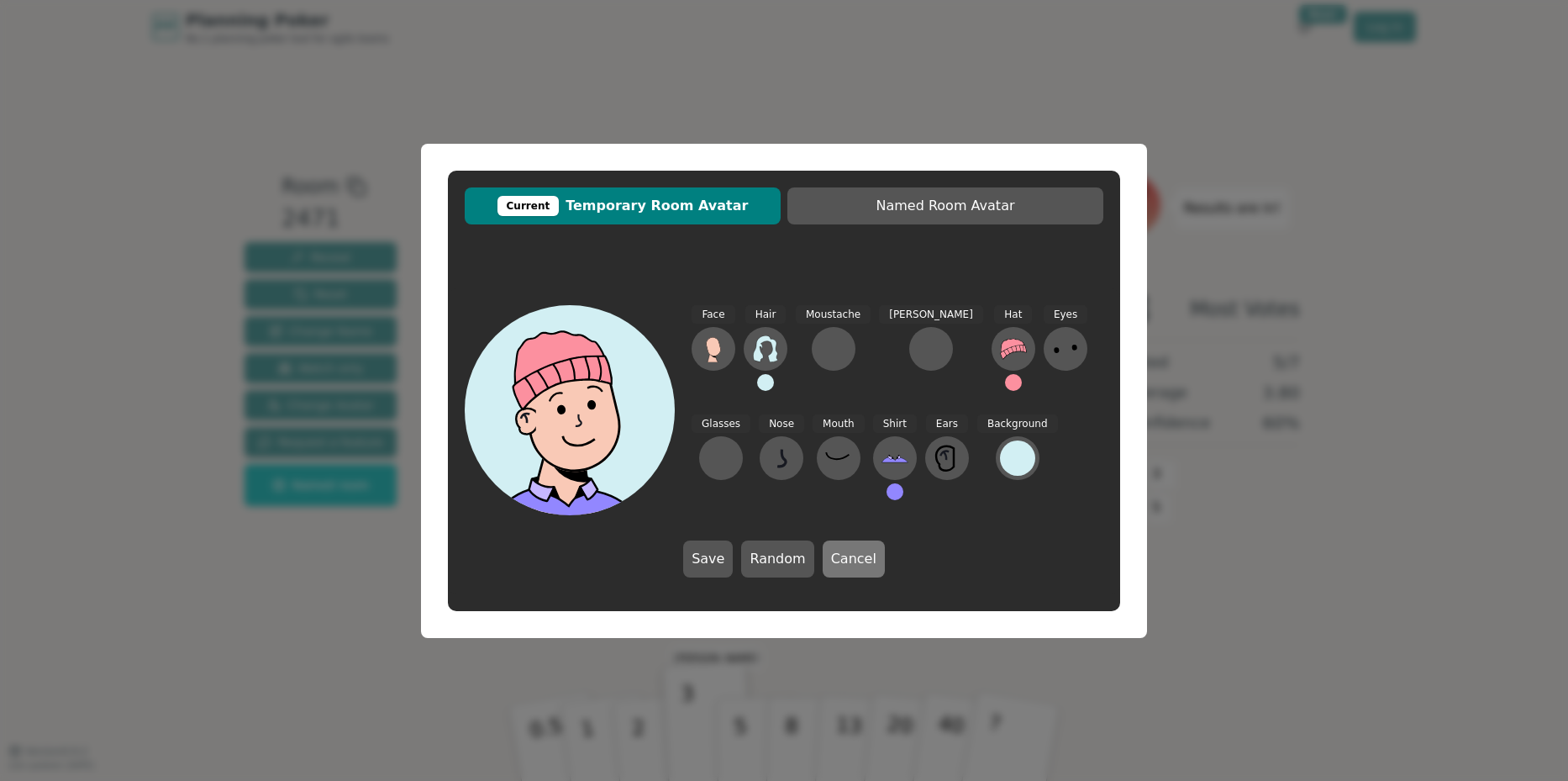
click at [855, 562] on button "Cancel" at bounding box center [854, 558] width 63 height 37
